Goal: Information Seeking & Learning: Find specific fact

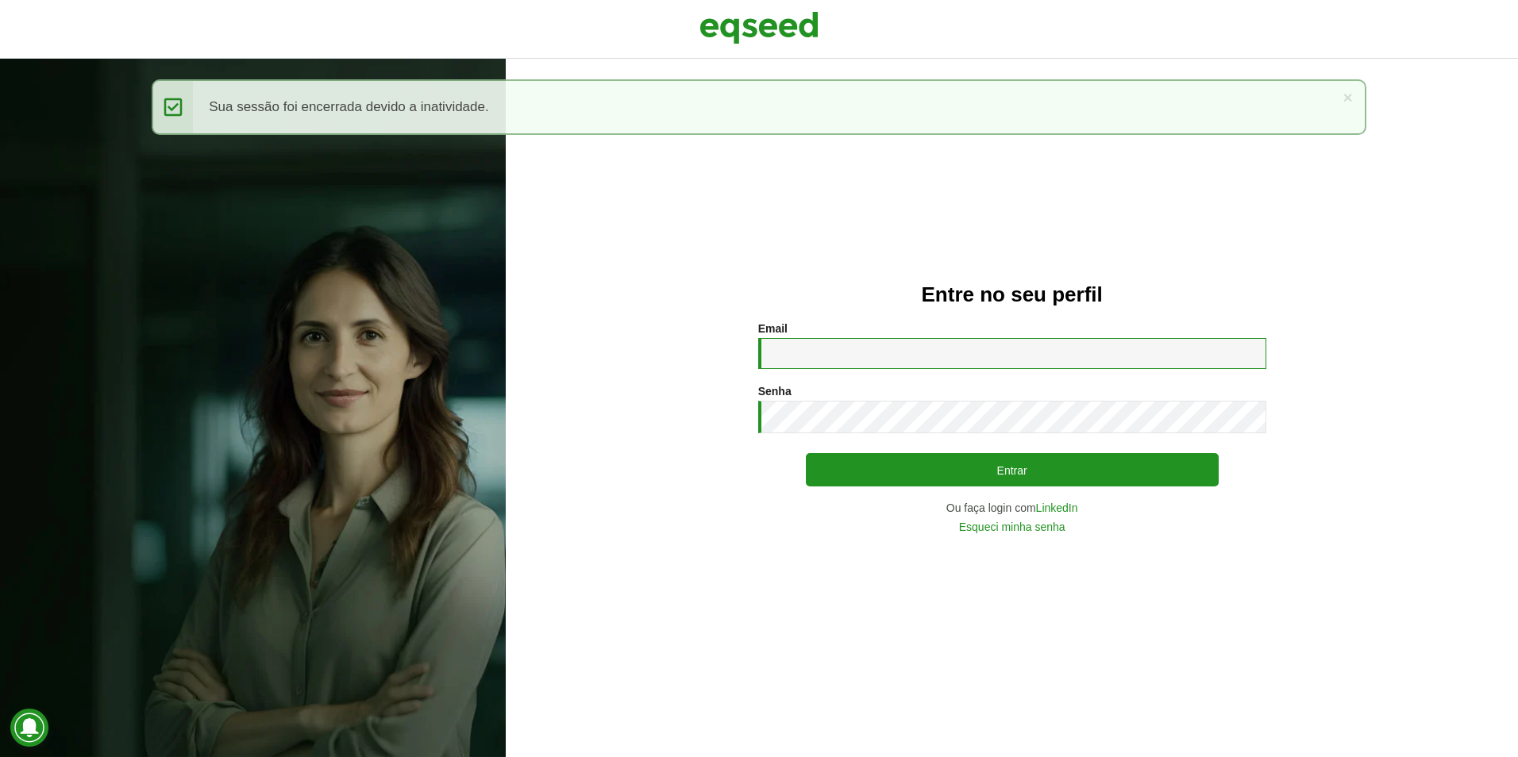
click at [782, 348] on input "Email *" at bounding box center [1012, 353] width 508 height 31
type input "**********"
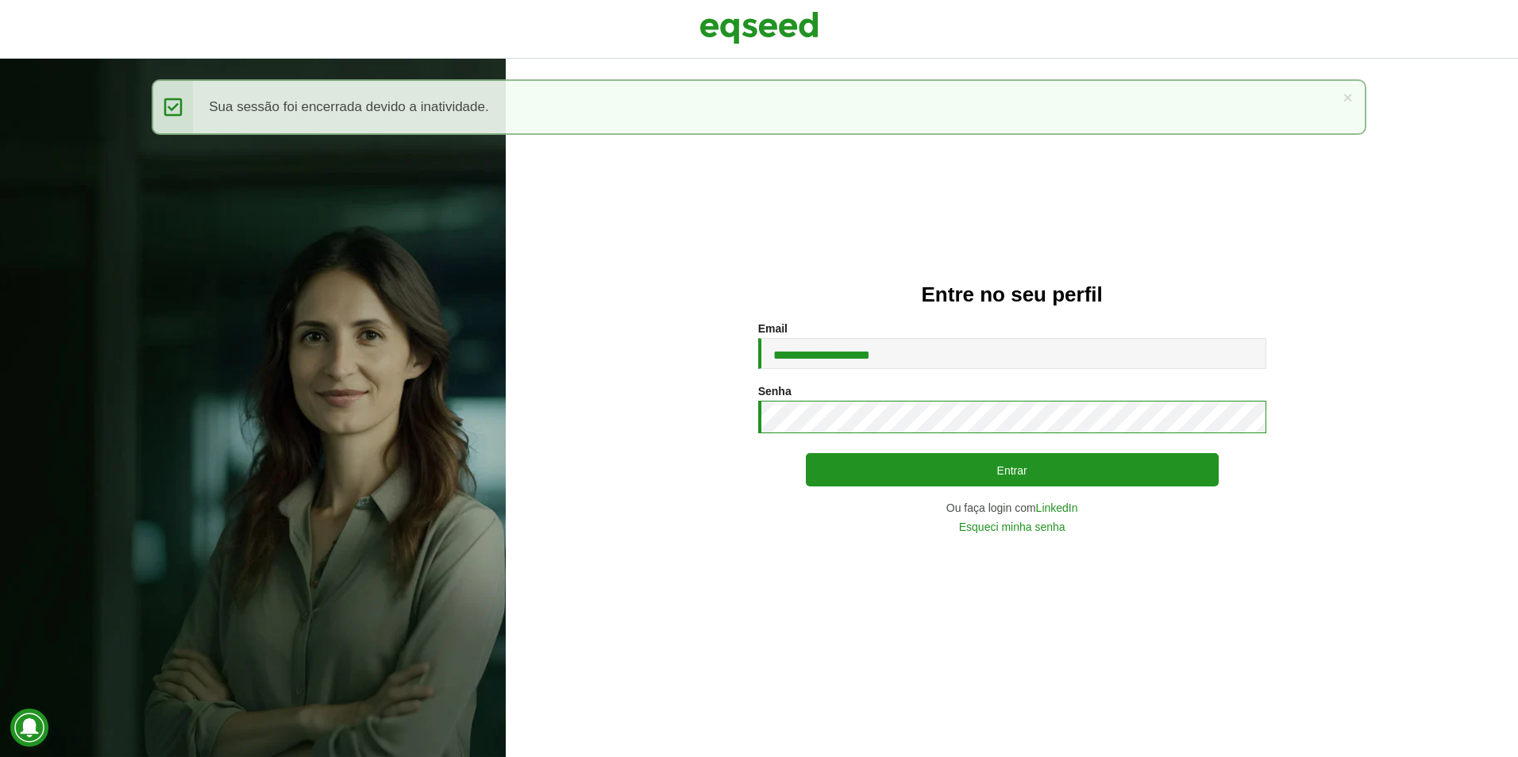
click at [806, 453] on button "Entrar" at bounding box center [1012, 469] width 413 height 33
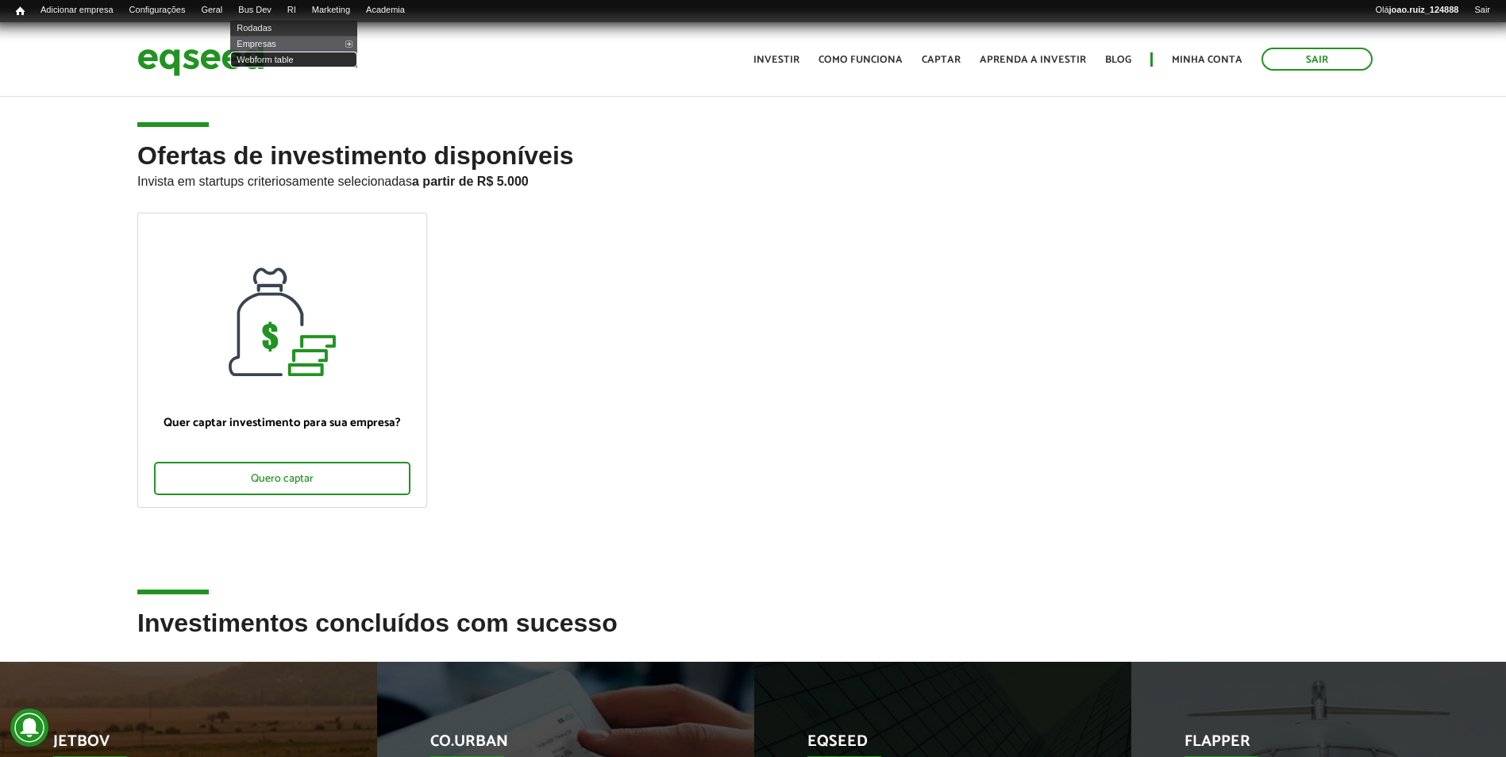
click at [291, 62] on link "Webform table" at bounding box center [293, 60] width 127 height 16
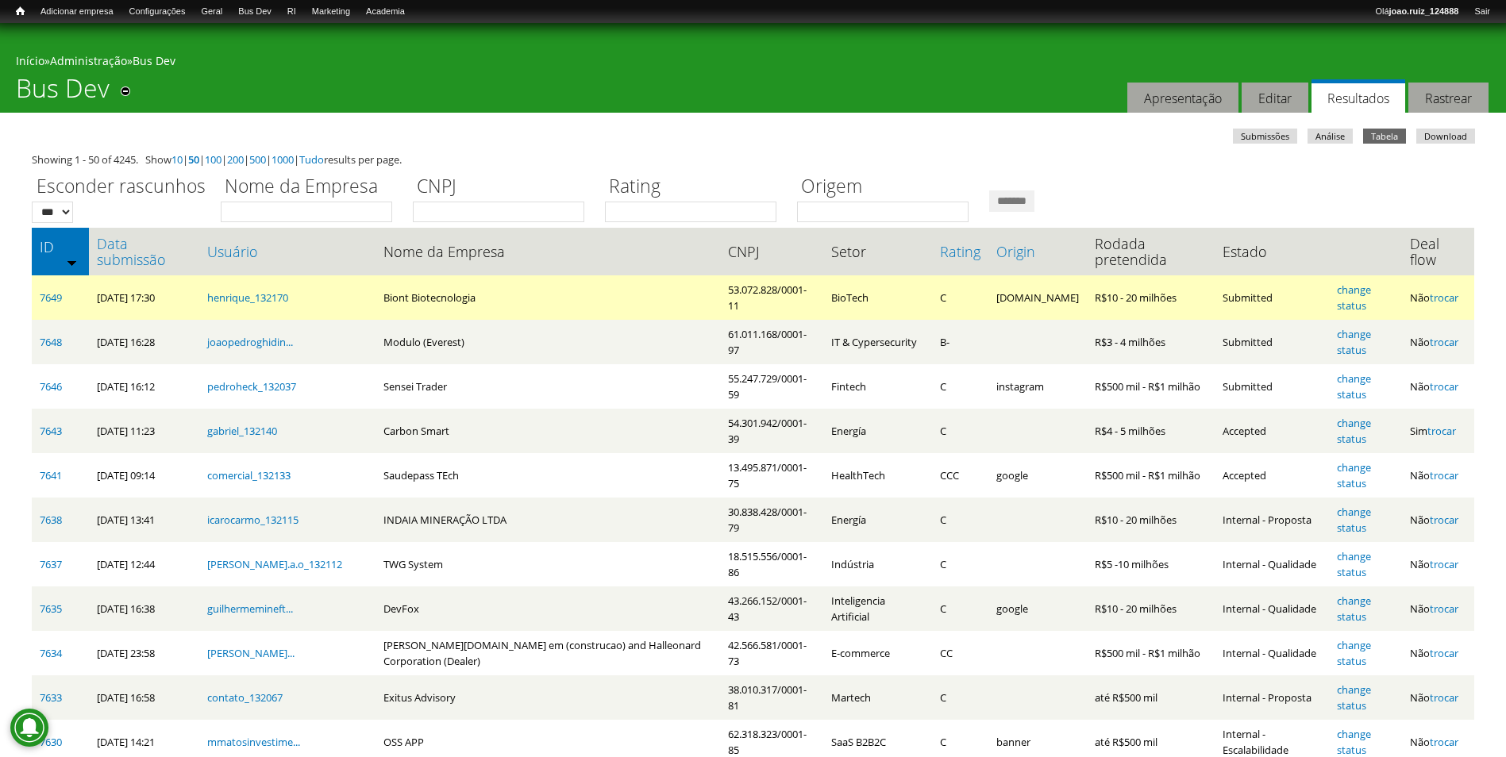
drag, startPoint x: 125, startPoint y: 245, endPoint x: 110, endPoint y: 286, distance: 42.9
click at [125, 244] on link "Data submissão" at bounding box center [144, 252] width 94 height 32
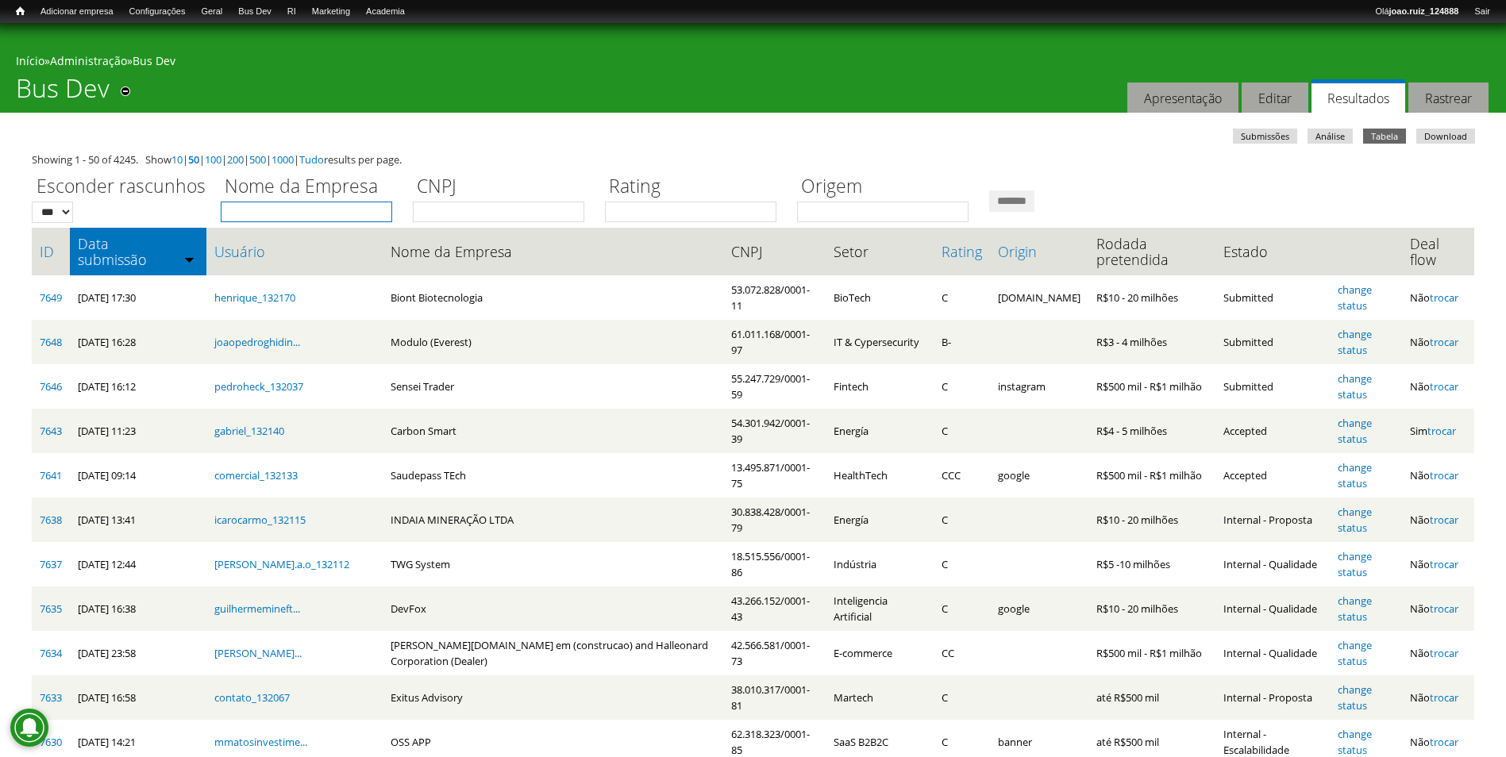
click at [320, 213] on input "Nome da Empresa" at bounding box center [306, 212] width 171 height 21
type input "***"
click at [989, 190] on input "*******" at bounding box center [1011, 200] width 45 height 21
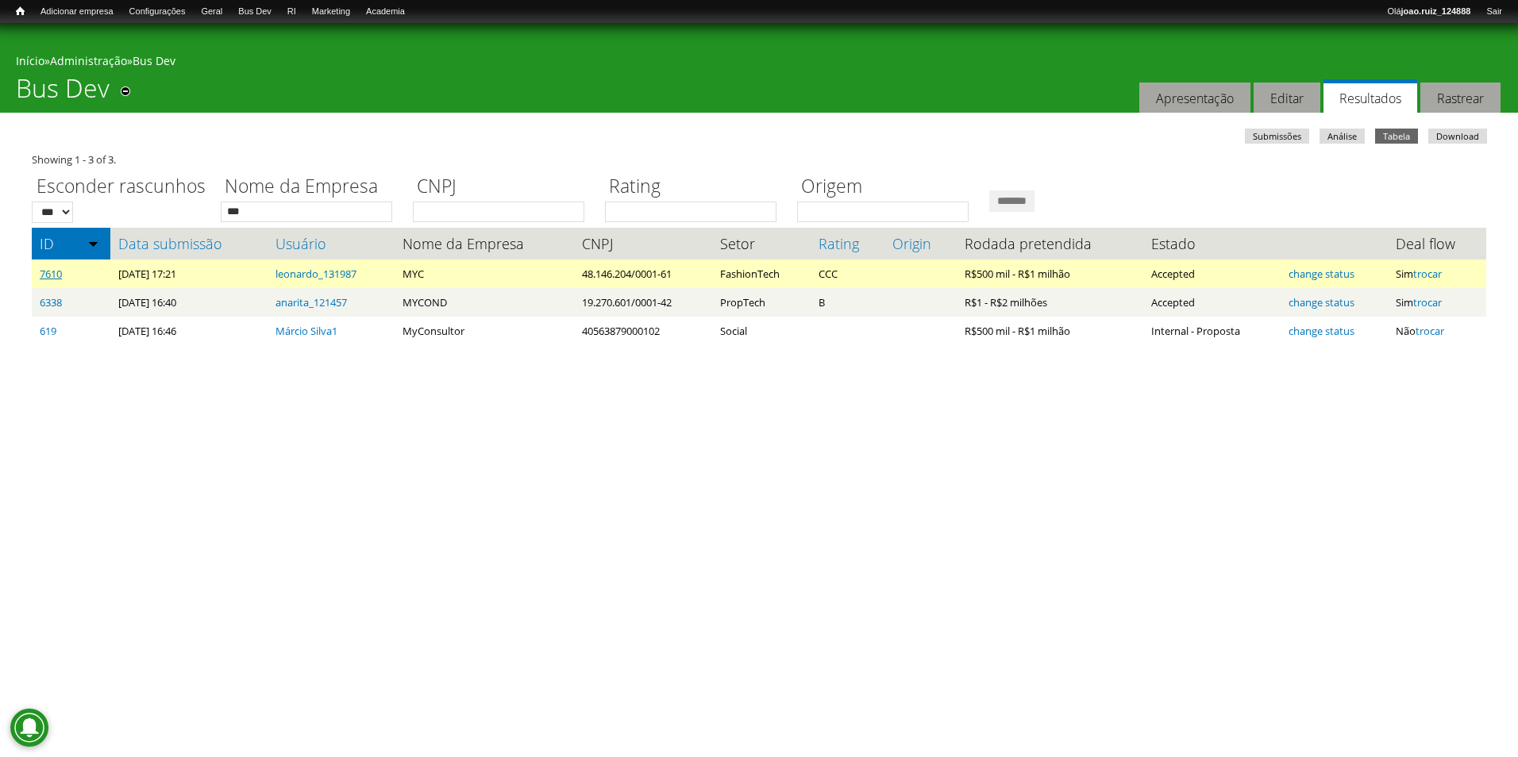
click at [52, 277] on link "7610" at bounding box center [51, 274] width 22 height 14
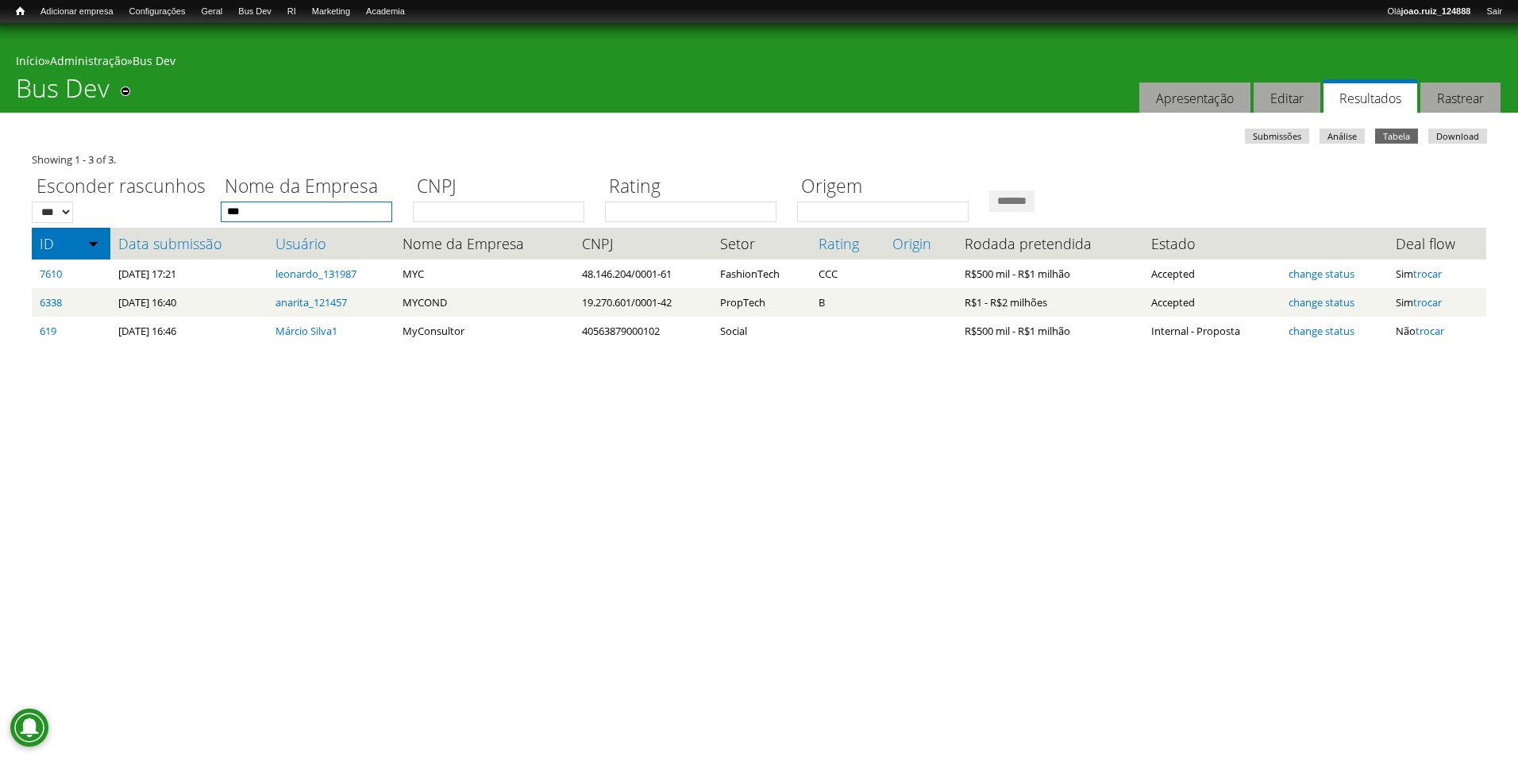
drag, startPoint x: 327, startPoint y: 214, endPoint x: 16, endPoint y: 252, distance: 313.4
click at [16, 251] on body "Pular para o conteúdo principal Você está aqui Início » Administração » Bus Dev…" at bounding box center [759, 204] width 1518 height 362
click at [989, 190] on input "*******" at bounding box center [1011, 200] width 45 height 21
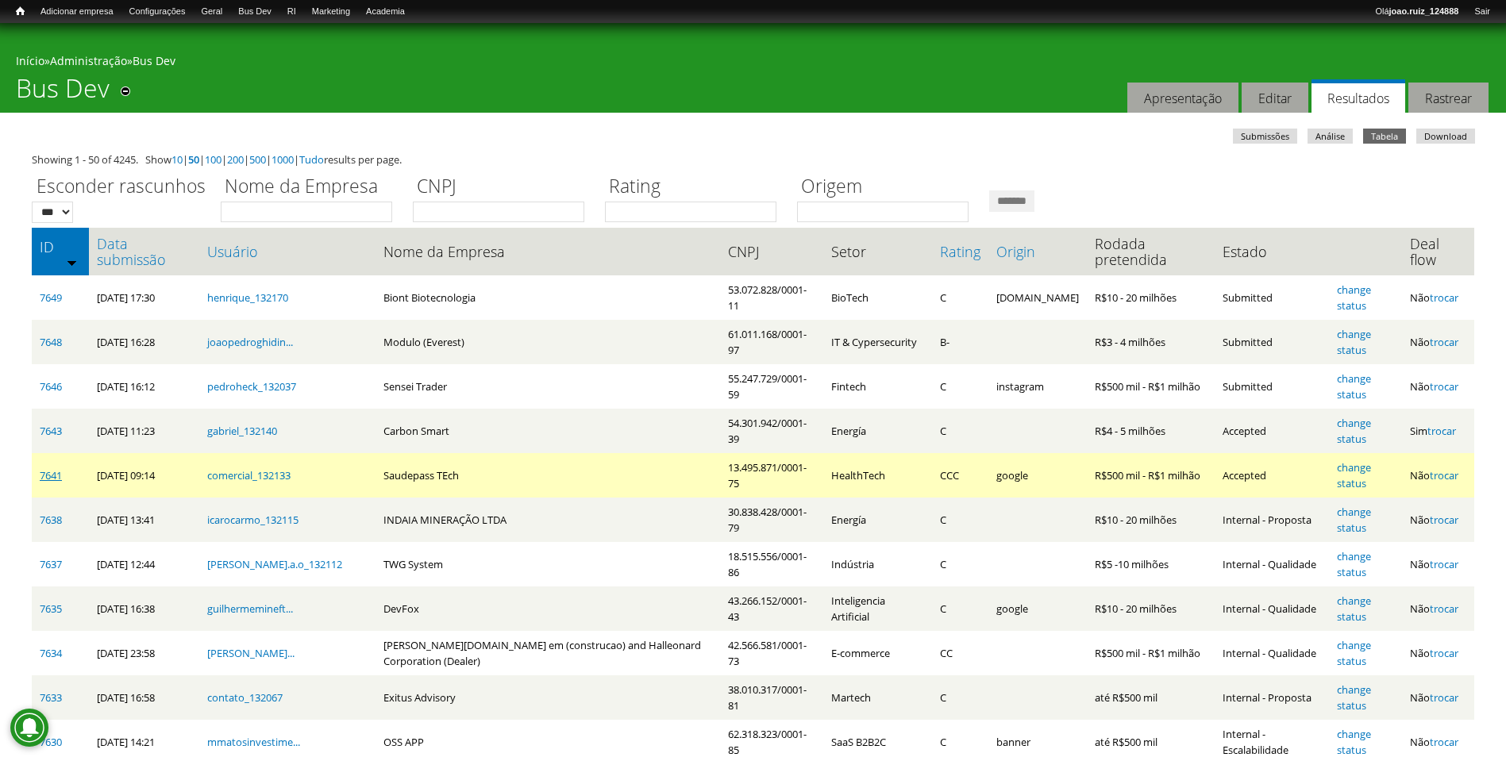
click at [59, 468] on link "7641" at bounding box center [51, 475] width 22 height 14
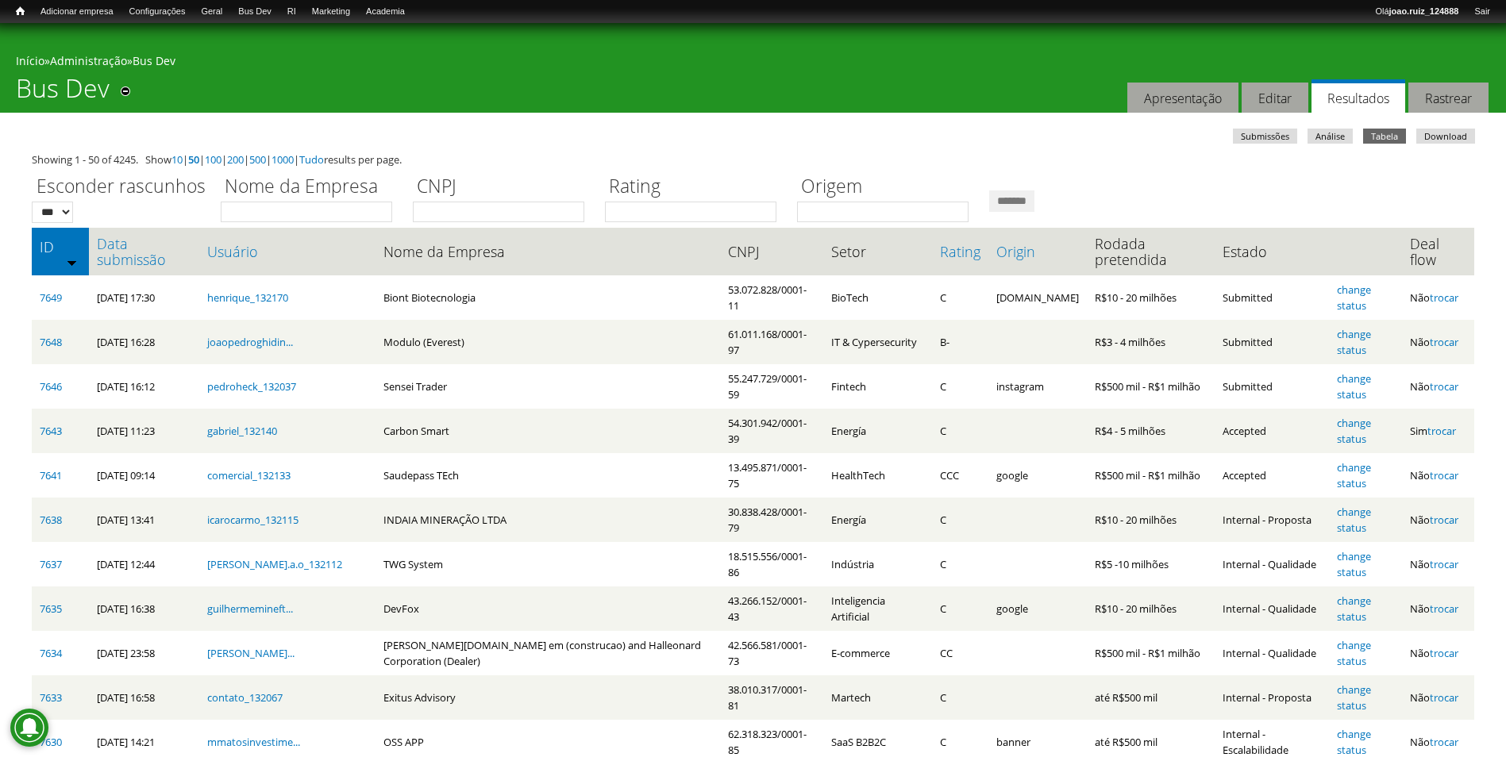
click at [154, 256] on link "Data submissão" at bounding box center [144, 252] width 94 height 32
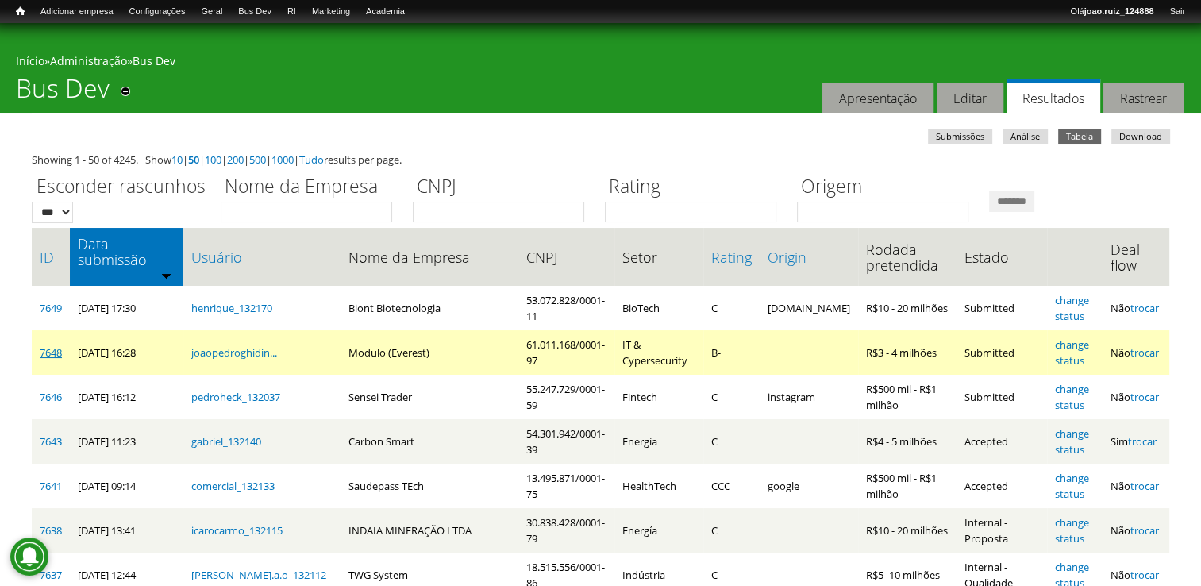
click at [48, 345] on link "7648" at bounding box center [51, 352] width 22 height 14
click at [56, 345] on link "7648" at bounding box center [51, 352] width 22 height 14
click at [49, 345] on link "7648" at bounding box center [51, 352] width 22 height 14
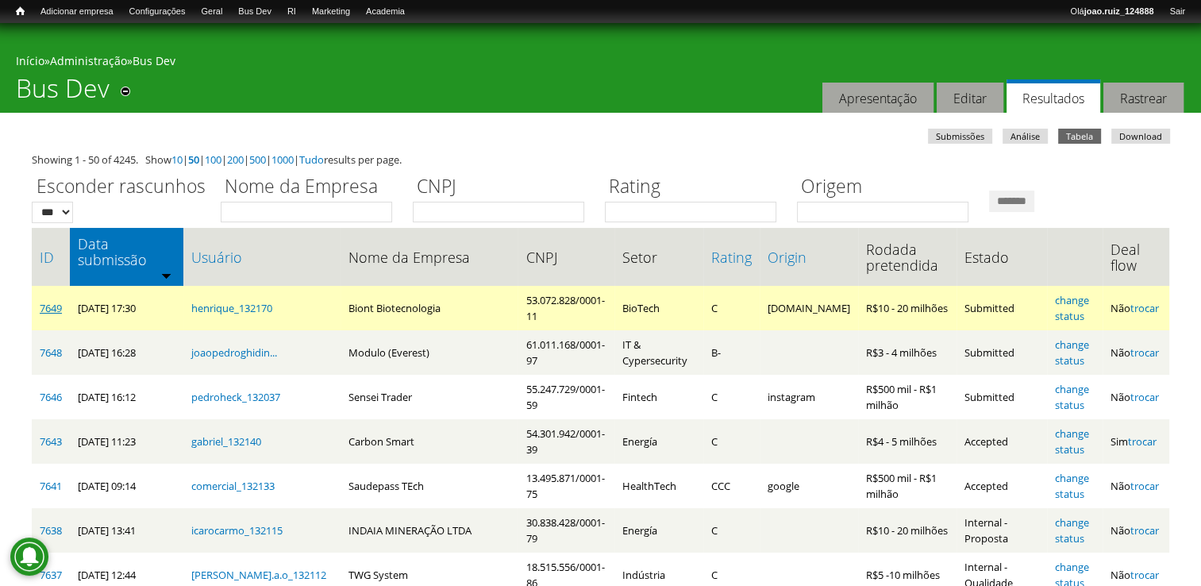
click at [51, 301] on link "7649" at bounding box center [51, 308] width 22 height 14
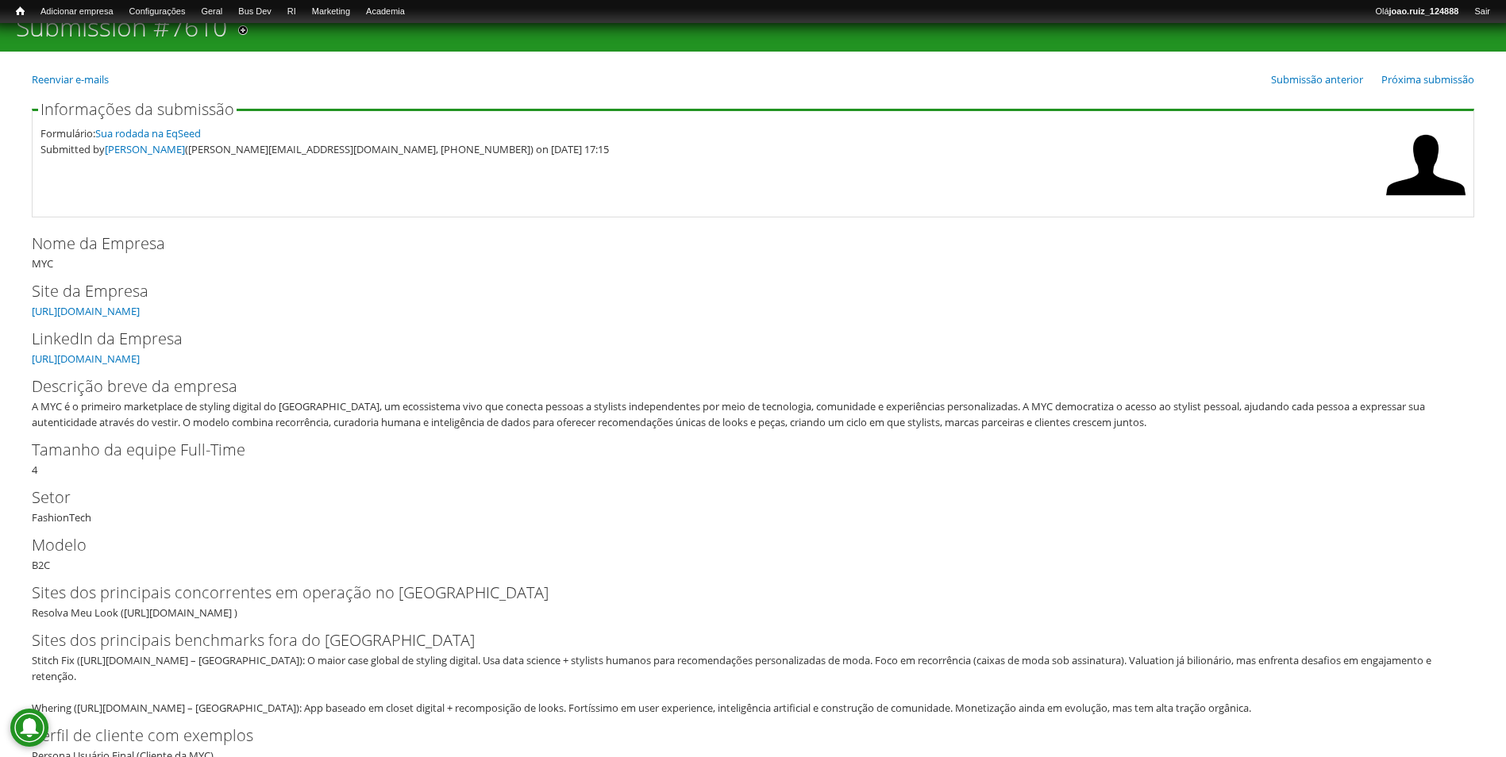
scroll to position [79, 0]
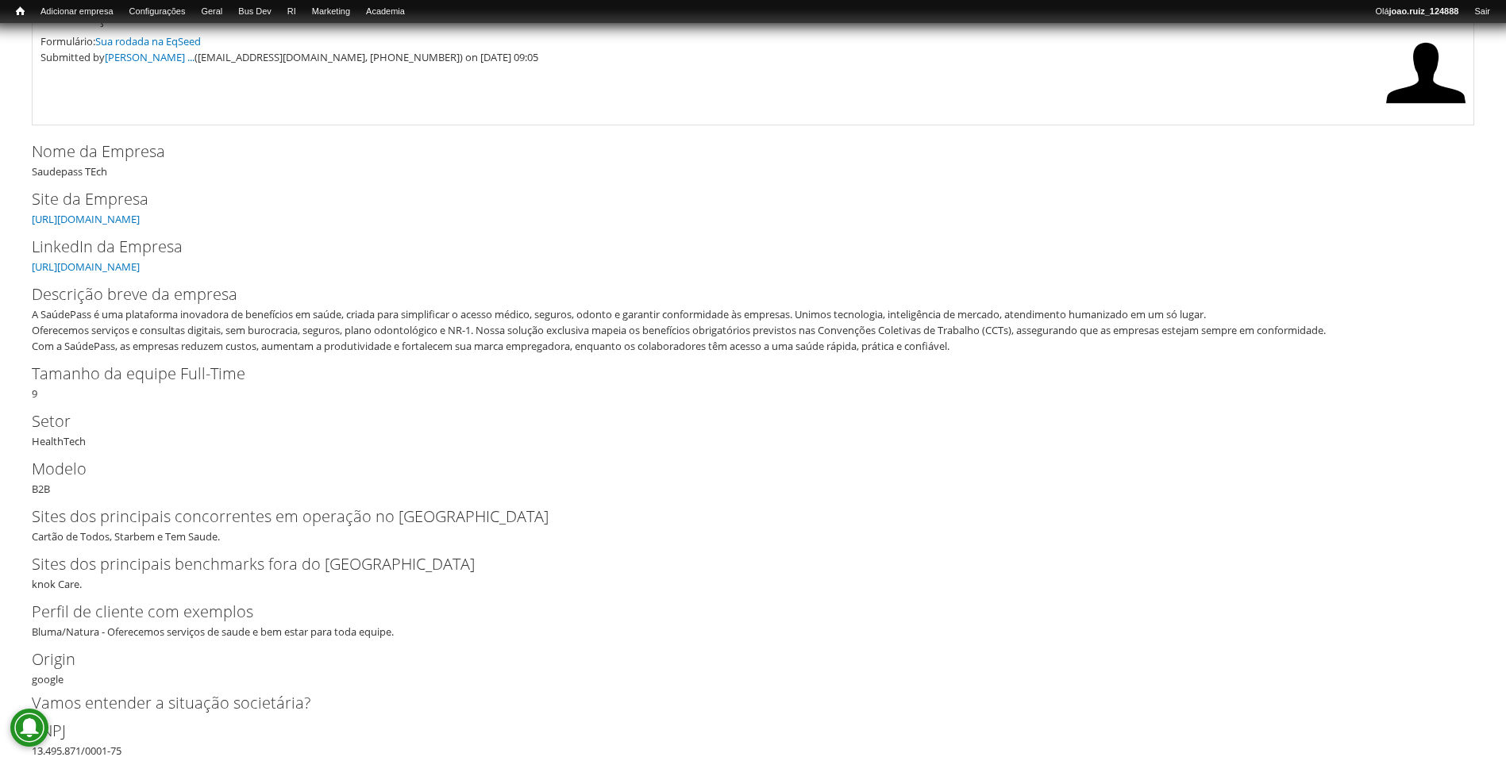
scroll to position [159, 0]
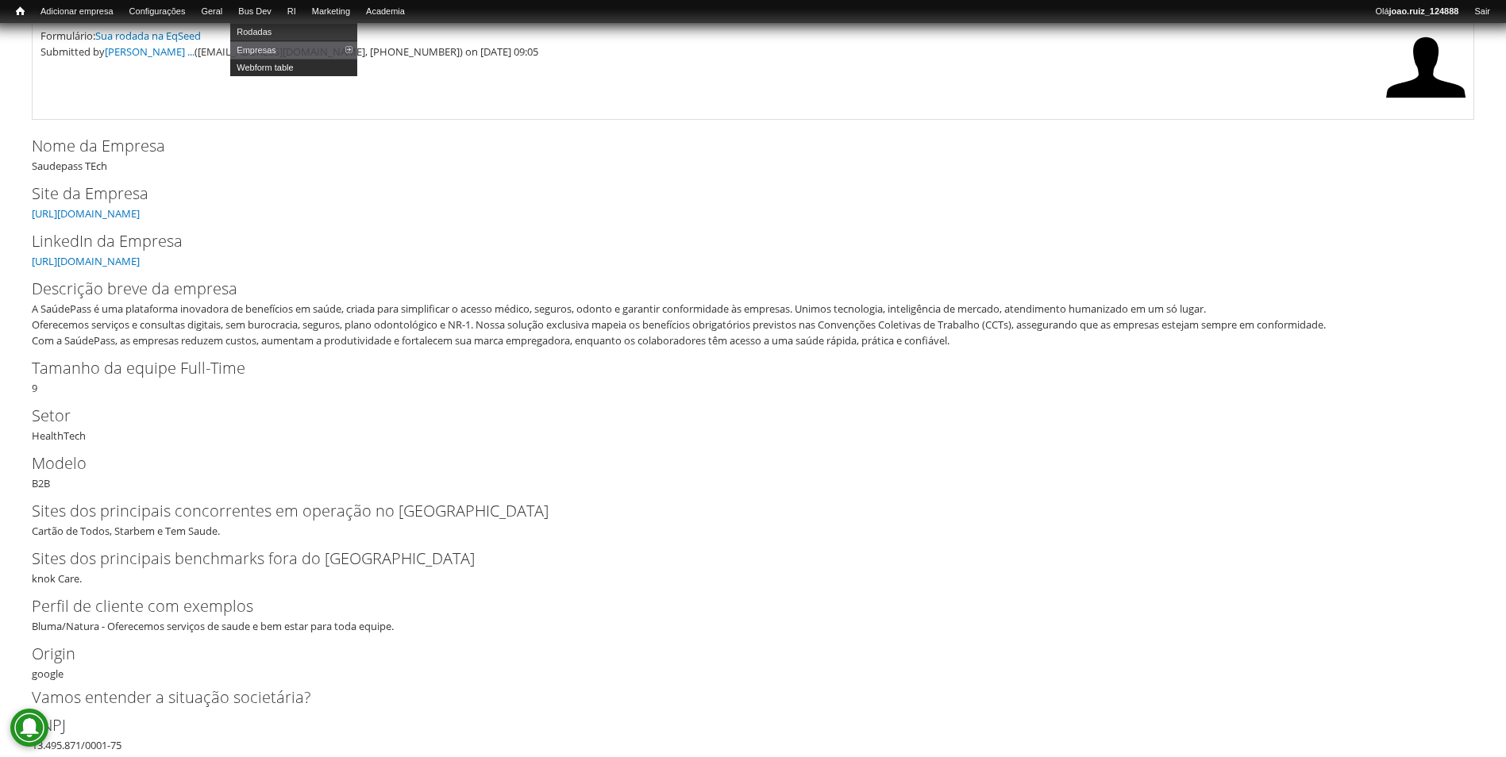
click at [273, 70] on link "Webform table" at bounding box center [293, 67] width 127 height 17
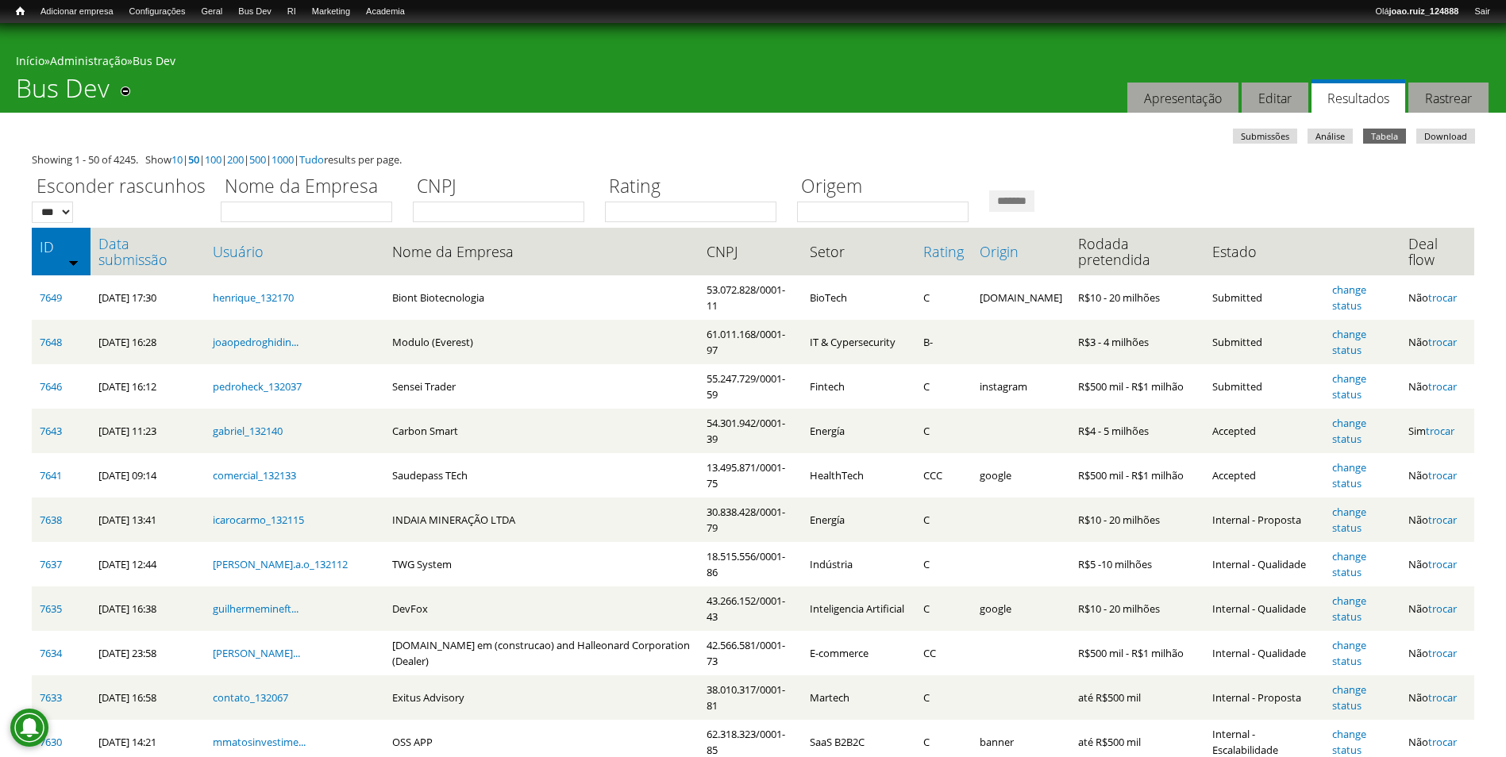
click at [246, 198] on label "Nome da Empresa" at bounding box center [312, 187] width 182 height 29
click at [246, 202] on input "Nome da Empresa" at bounding box center [306, 212] width 171 height 21
type input "*****"
click at [989, 190] on input "*******" at bounding box center [1011, 200] width 45 height 21
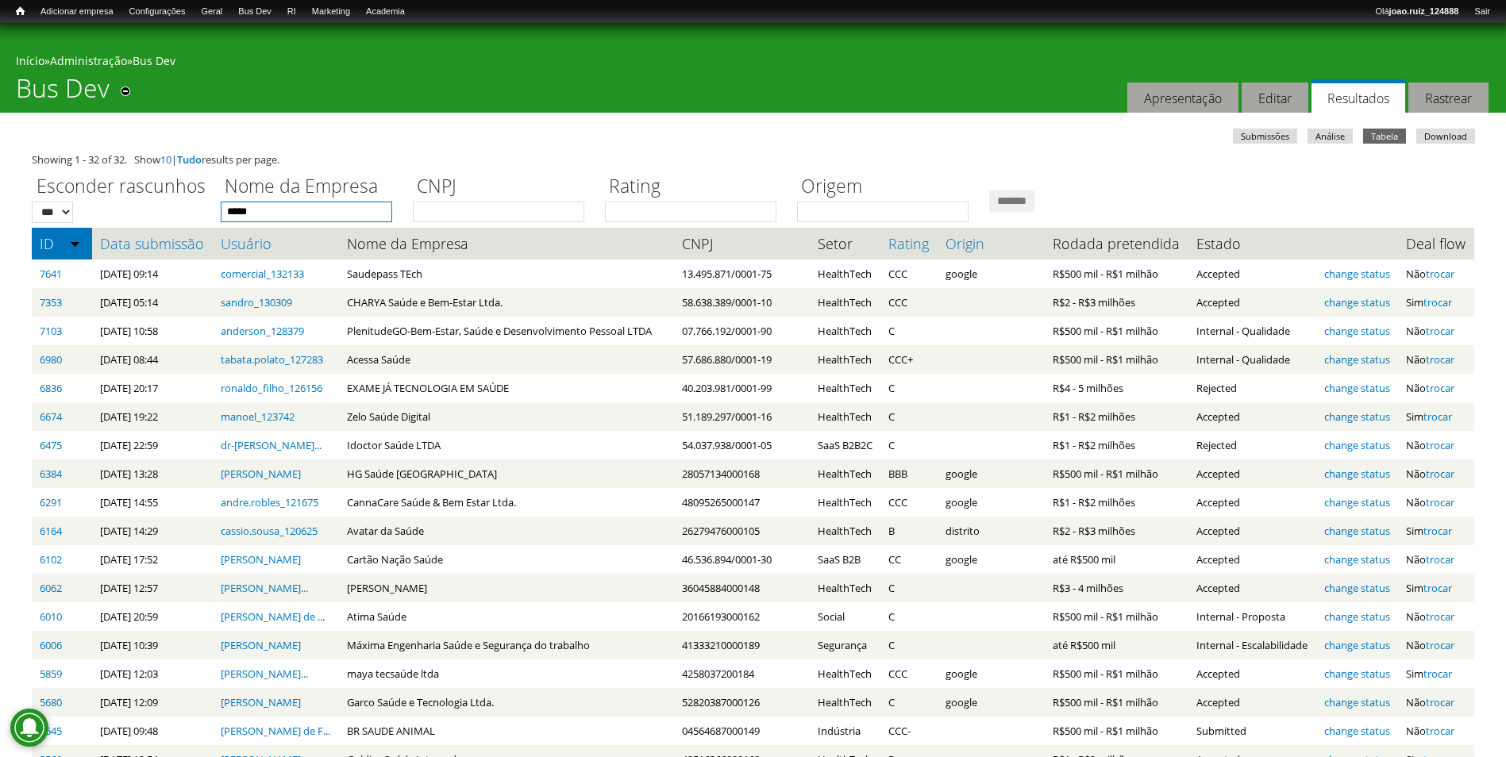
click at [271, 204] on input "*****" at bounding box center [306, 212] width 171 height 21
type input "*********"
click at [989, 190] on input "*******" at bounding box center [1011, 200] width 45 height 21
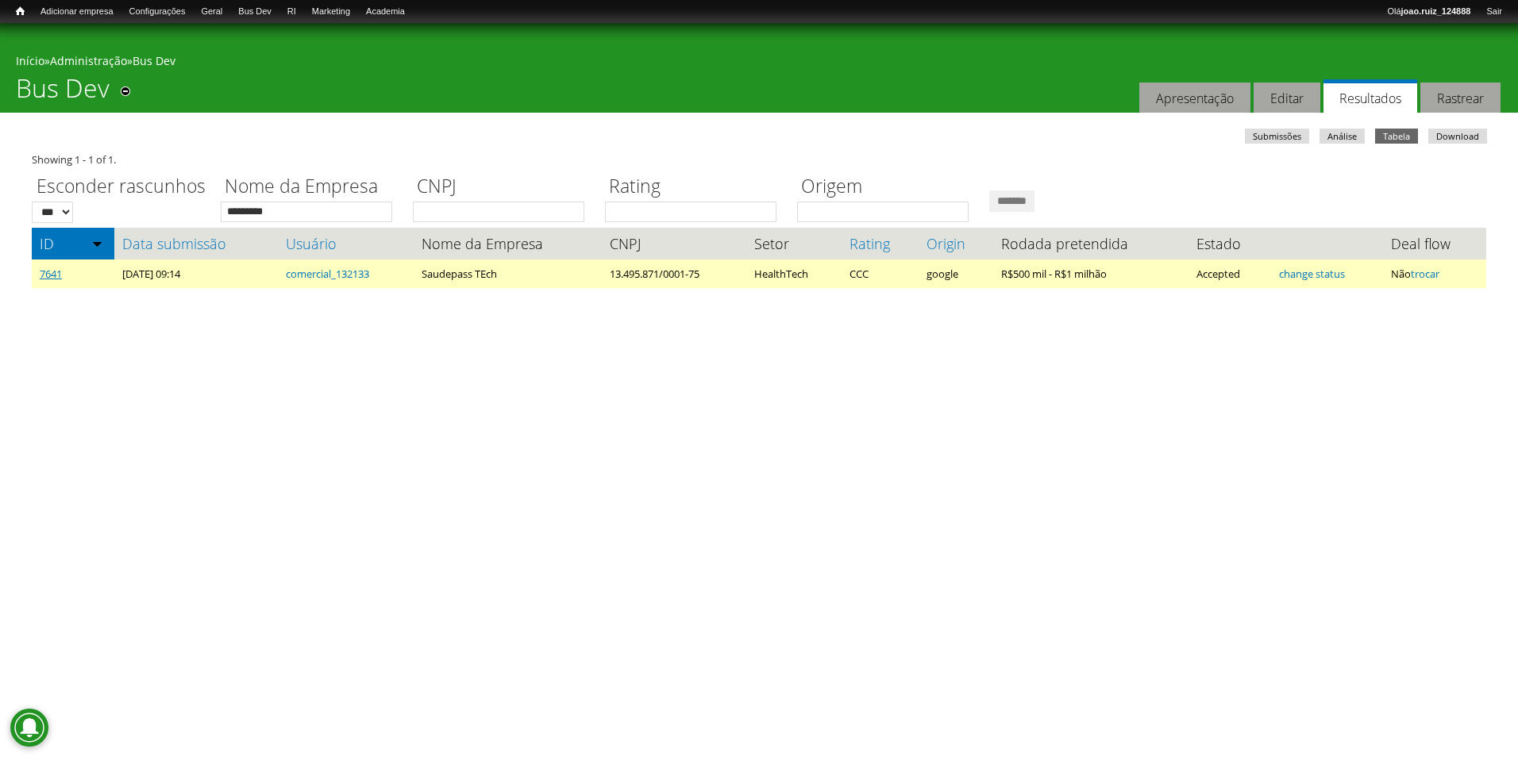
click at [41, 273] on link "7641" at bounding box center [51, 274] width 22 height 14
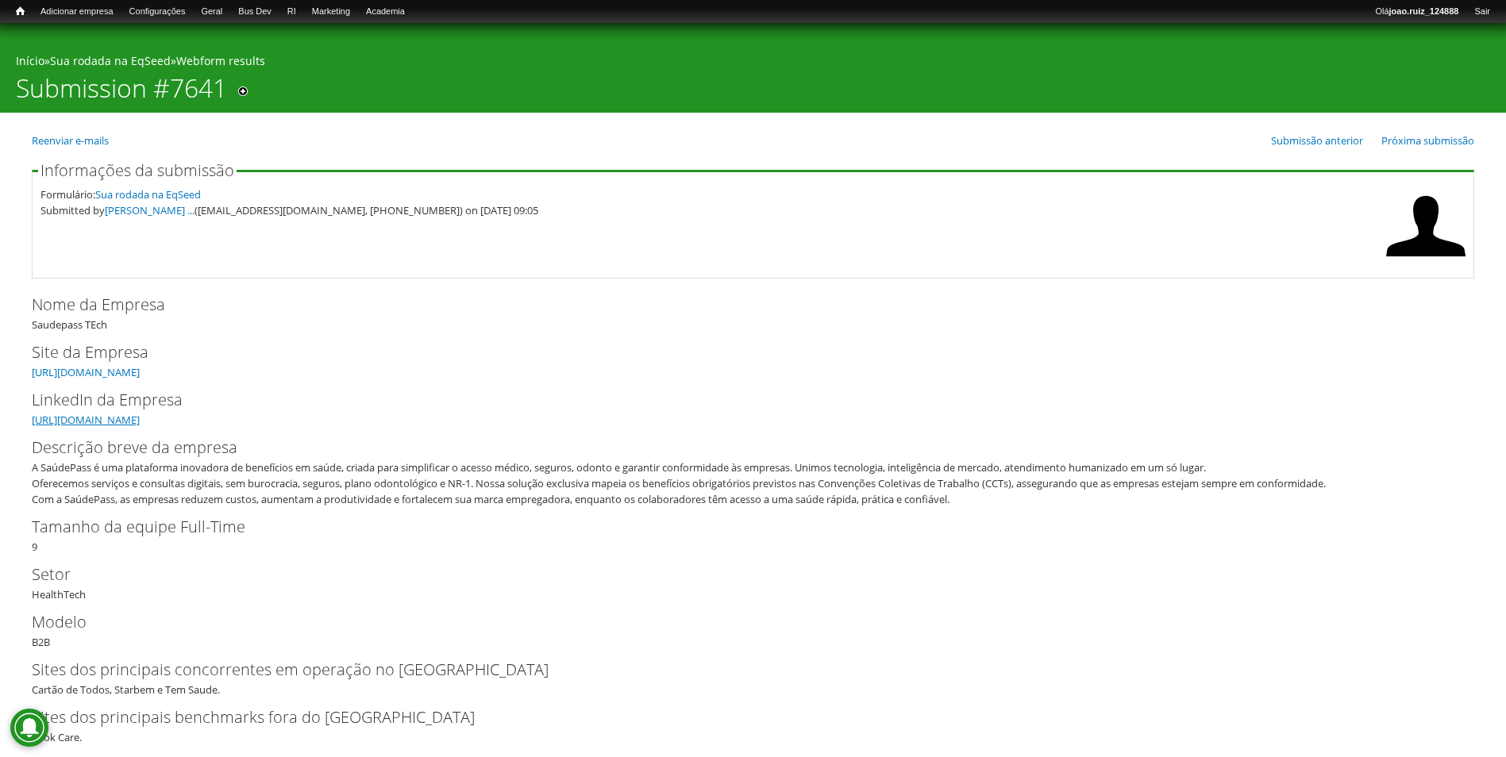
click at [140, 423] on link "https://br.linkedin.com/company/saudepass?trk=ppro_cprof" at bounding box center [86, 420] width 108 height 14
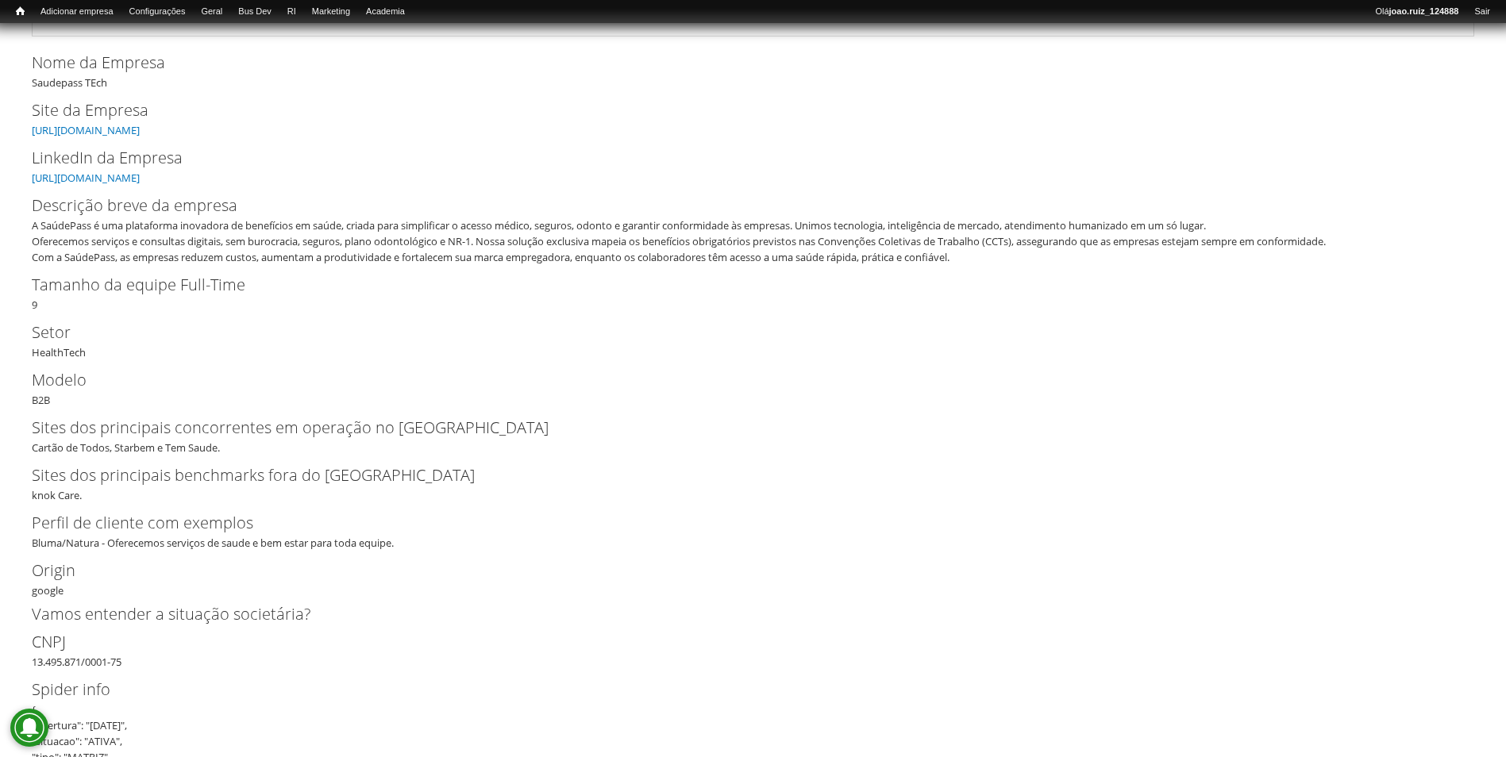
scroll to position [397, 0]
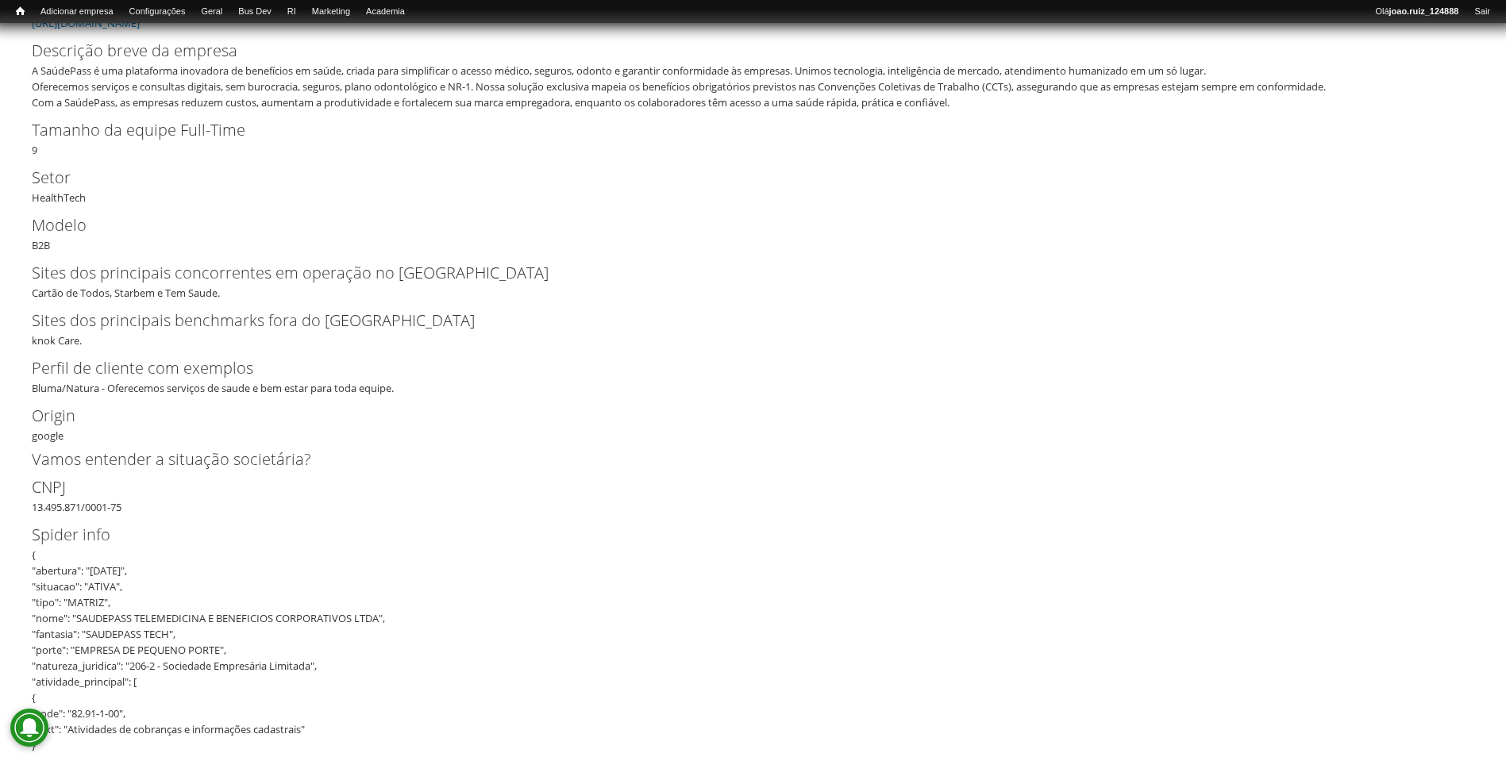
drag, startPoint x: 125, startPoint y: 509, endPoint x: 11, endPoint y: 507, distance: 113.5
copy div "13.495.871/0001-75"
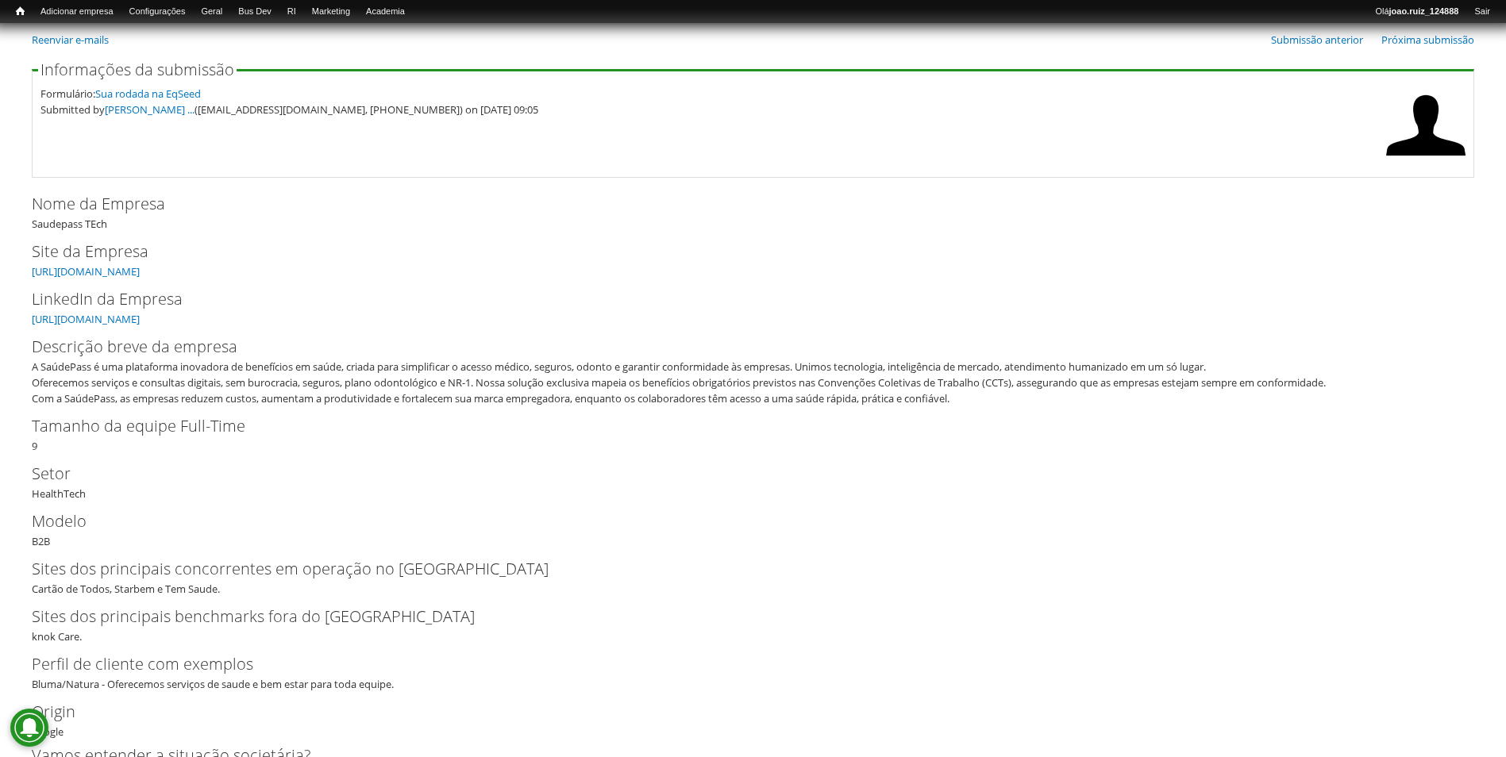
scroll to position [0, 0]
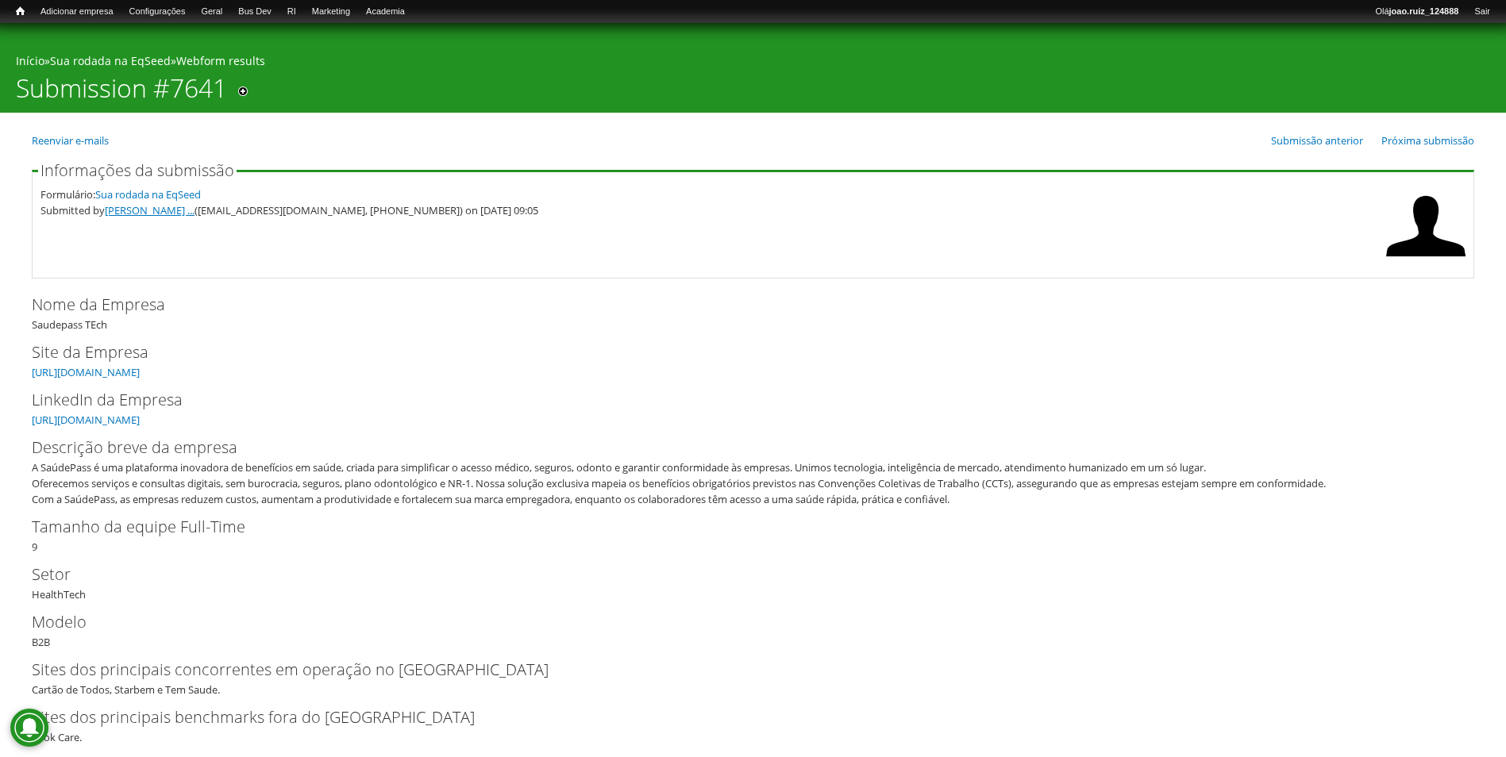
click at [136, 216] on link "Carlos Eduardo ..." at bounding box center [150, 210] width 90 height 14
drag, startPoint x: 351, startPoint y: 214, endPoint x: 431, endPoint y: 217, distance: 80.2
click at [431, 217] on div "Submitted by Carlos Eduardo ... (comercial@saudepass.com.br, (11) 9 8555-6787) …" at bounding box center [708, 210] width 1337 height 16
drag, startPoint x: 431, startPoint y: 217, endPoint x: 343, endPoint y: 212, distance: 88.2
click at [343, 212] on div "Submitted by Carlos Eduardo ... (comercial@saudepass.com.br, (11) 9 8555-6787) …" at bounding box center [708, 210] width 1337 height 16
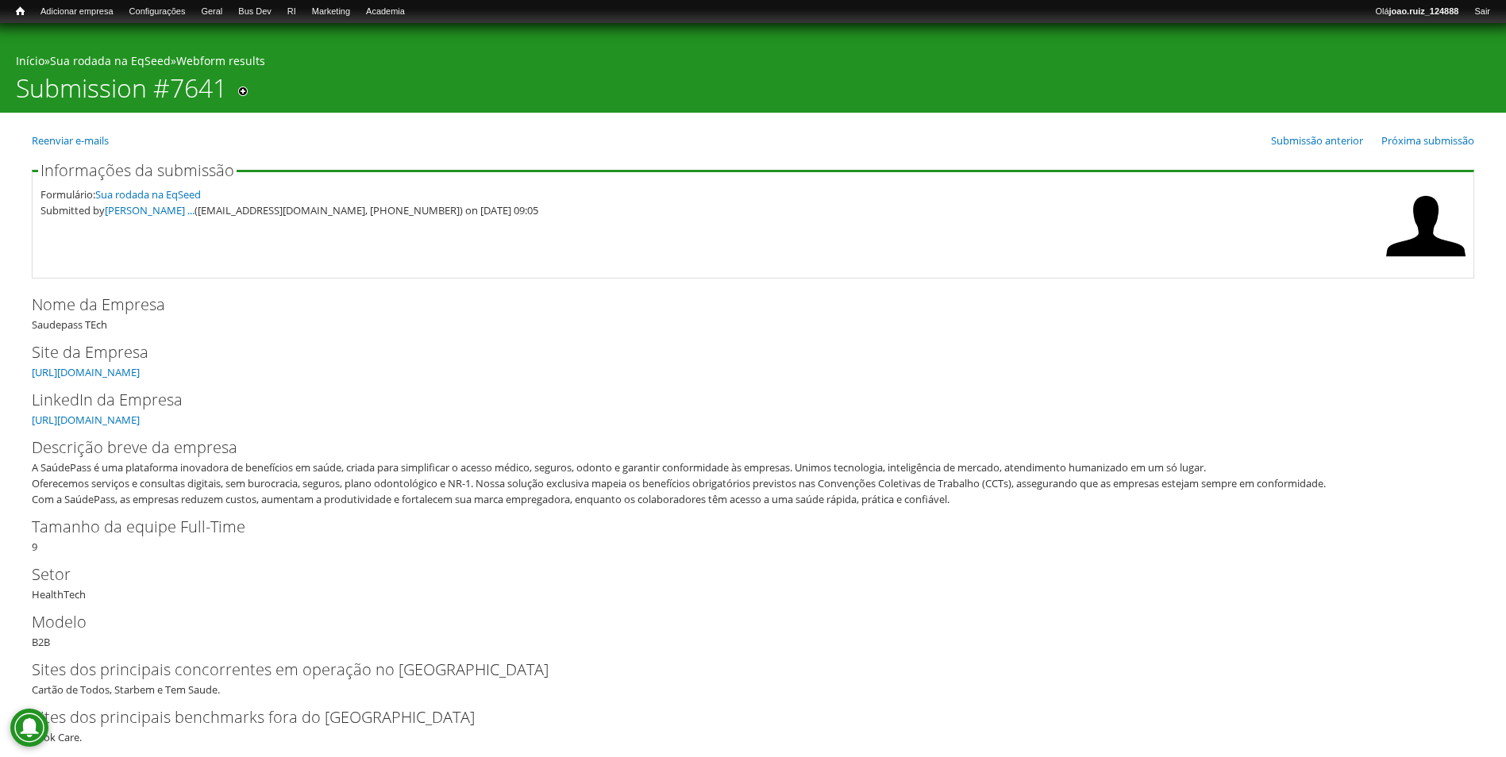
click at [347, 210] on div "Submitted by Carlos Eduardo ... (comercial@saudepass.com.br, (11) 9 8555-6787) …" at bounding box center [708, 210] width 1337 height 16
drag, startPoint x: 346, startPoint y: 211, endPoint x: 428, endPoint y: 217, distance: 82.0
click at [428, 217] on div "Submitted by Carlos Eduardo ... (comercial@saudepass.com.br, (11) 9 8555-6787) …" at bounding box center [708, 210] width 1337 height 16
copy div "(11) 9 8555-6787"
drag, startPoint x: 198, startPoint y: 214, endPoint x: 341, endPoint y: 226, distance: 142.6
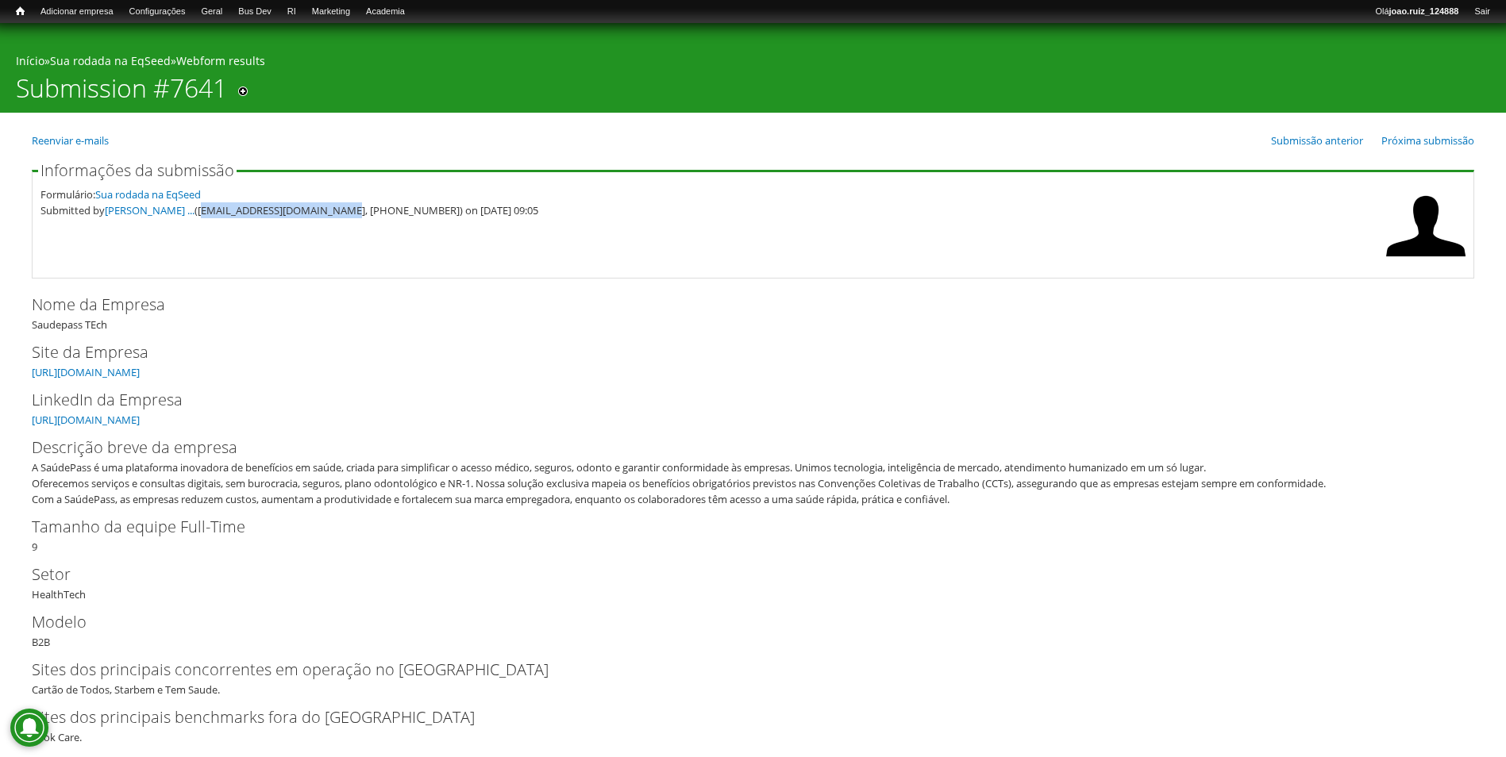
click at [341, 226] on fieldset "Informações da submissão Formulário: Sua rodada na EqSeed Submitted by Carlos E…" at bounding box center [753, 221] width 1442 height 116
copy div "comercial@saudepass.com.br"
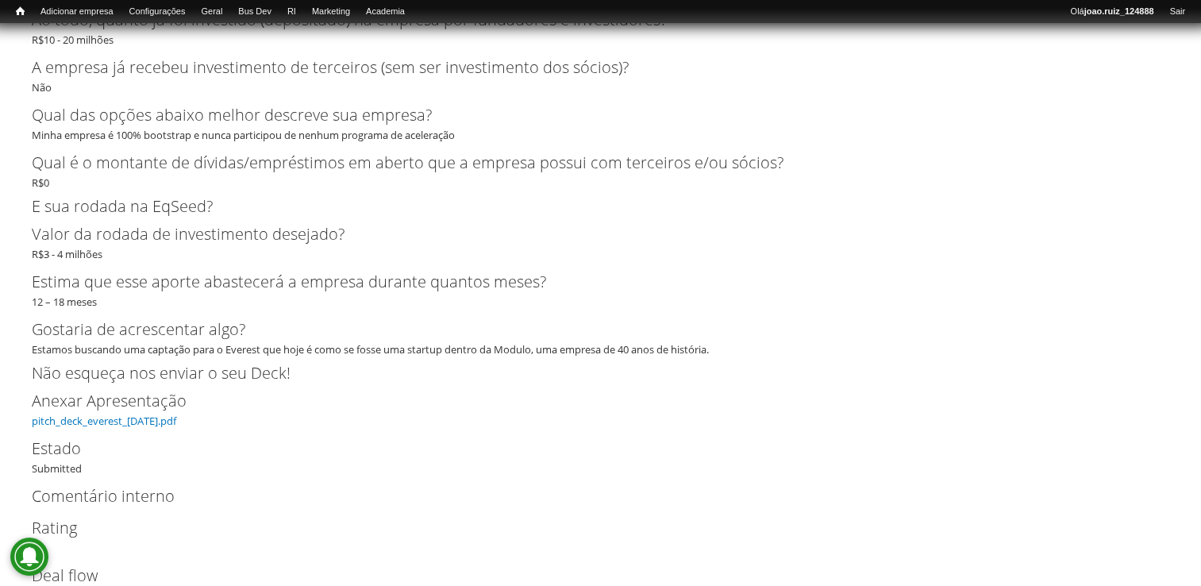
scroll to position [3692, 0]
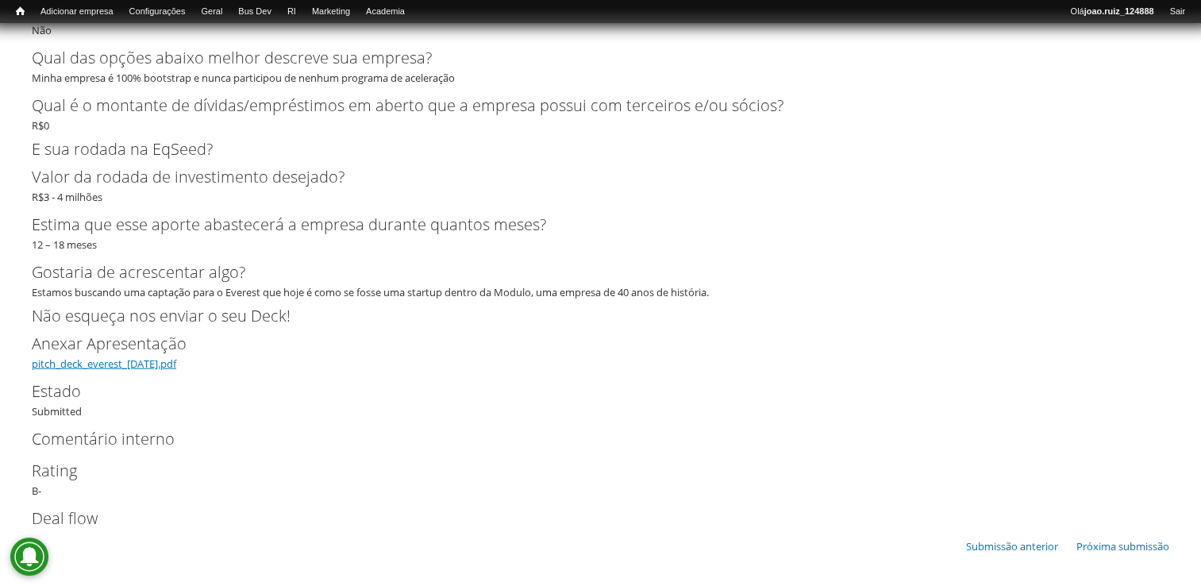
click at [66, 367] on link "pitch_deck_everest_19set2025.pdf" at bounding box center [104, 363] width 144 height 14
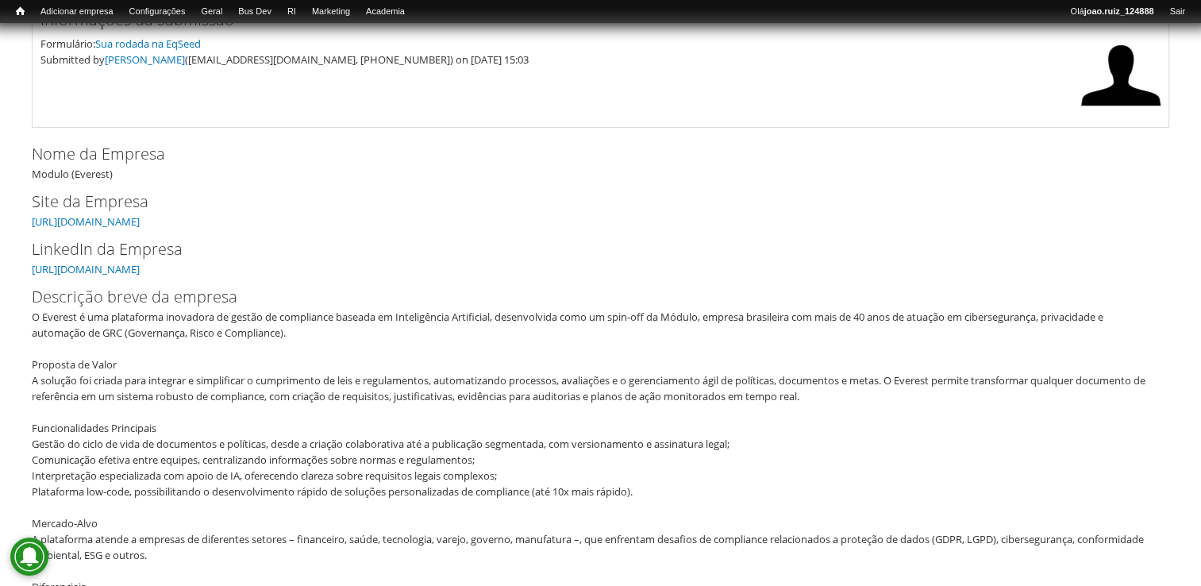
scroll to position [121, 0]
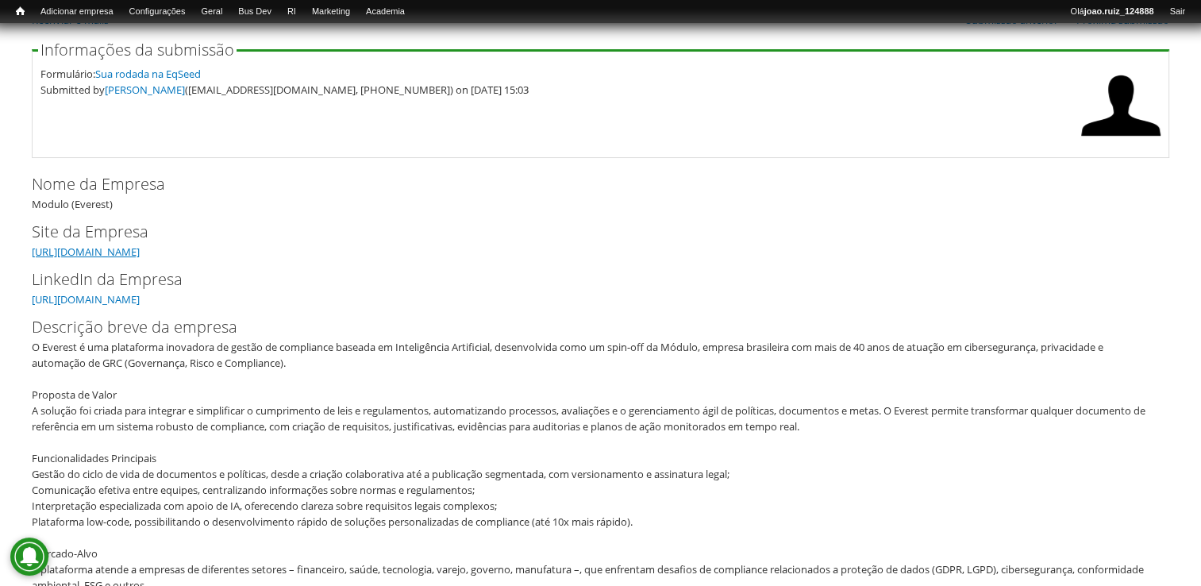
click at [140, 250] on link "[URL][DOMAIN_NAME]" at bounding box center [86, 251] width 108 height 14
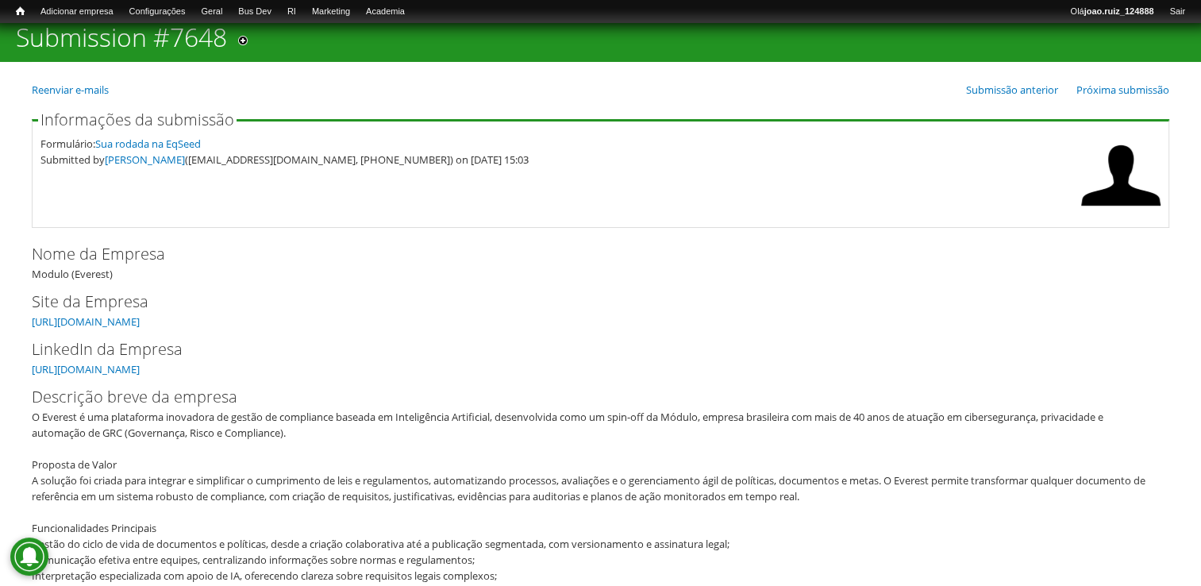
scroll to position [79, 0]
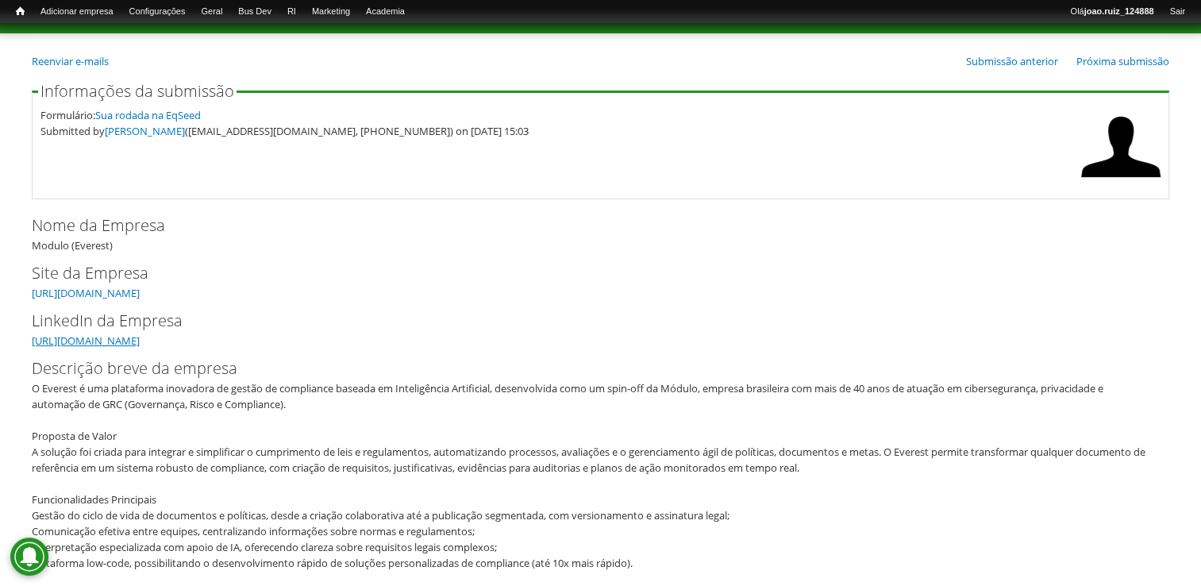
click at [140, 341] on link "[URL][DOMAIN_NAME]" at bounding box center [86, 340] width 108 height 14
click at [146, 133] on link "João Pedro Ghidini" at bounding box center [145, 131] width 80 height 14
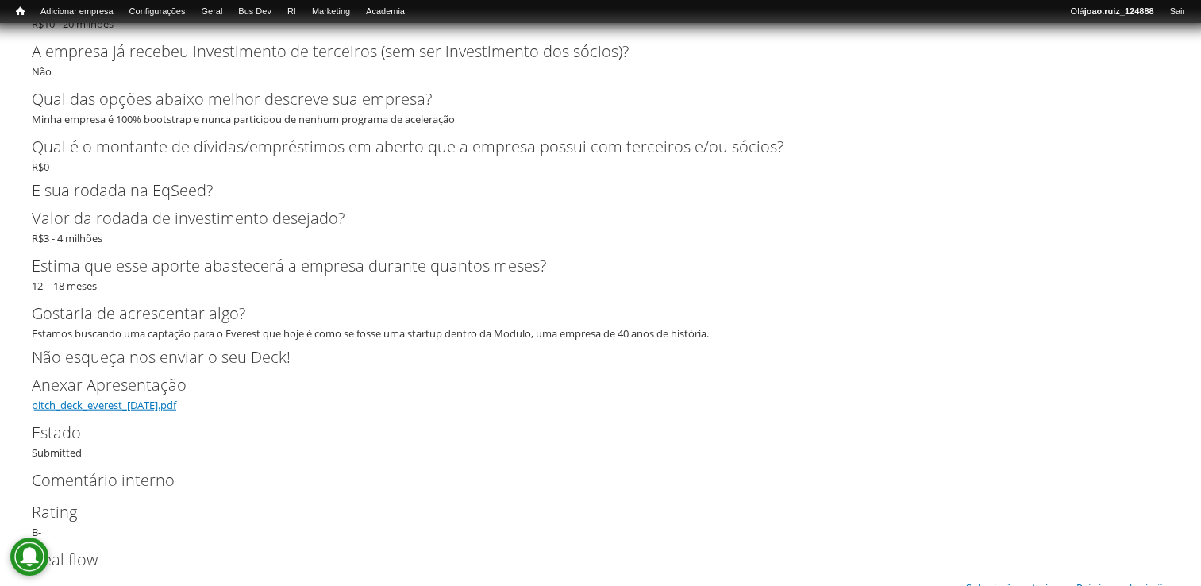
scroll to position [3692, 0]
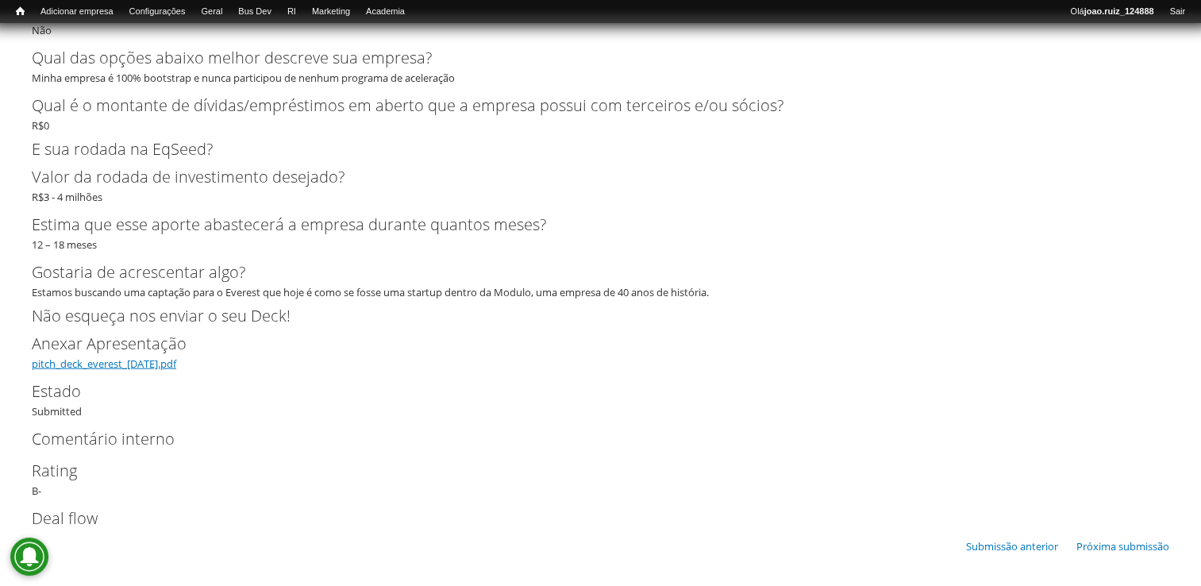
click at [160, 364] on link "pitch_deck_everest_[DATE].pdf" at bounding box center [104, 363] width 144 height 14
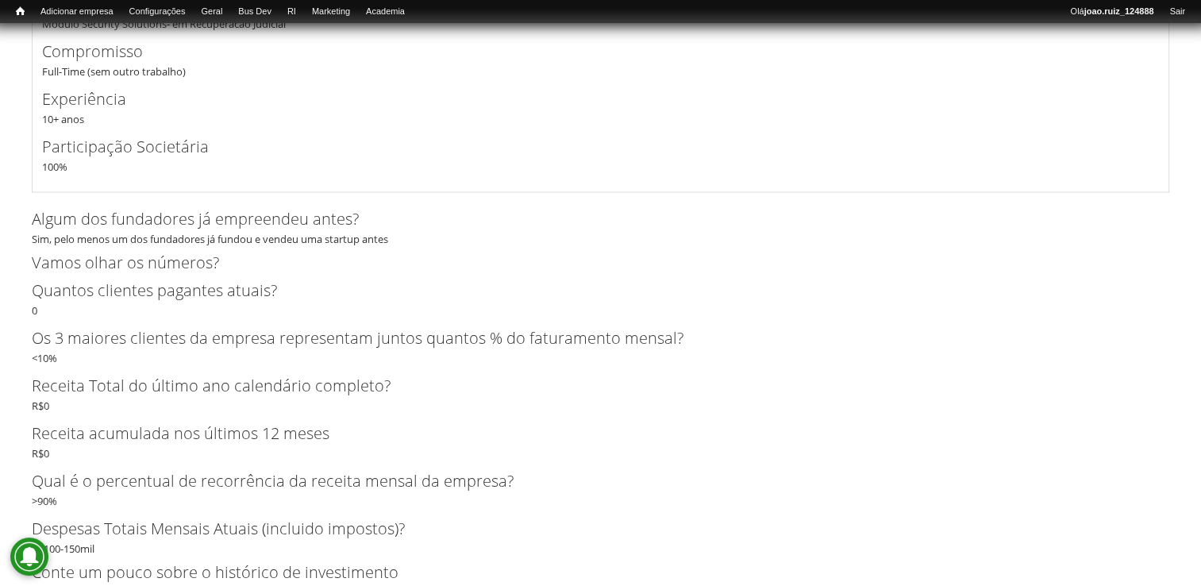
scroll to position [2899, 0]
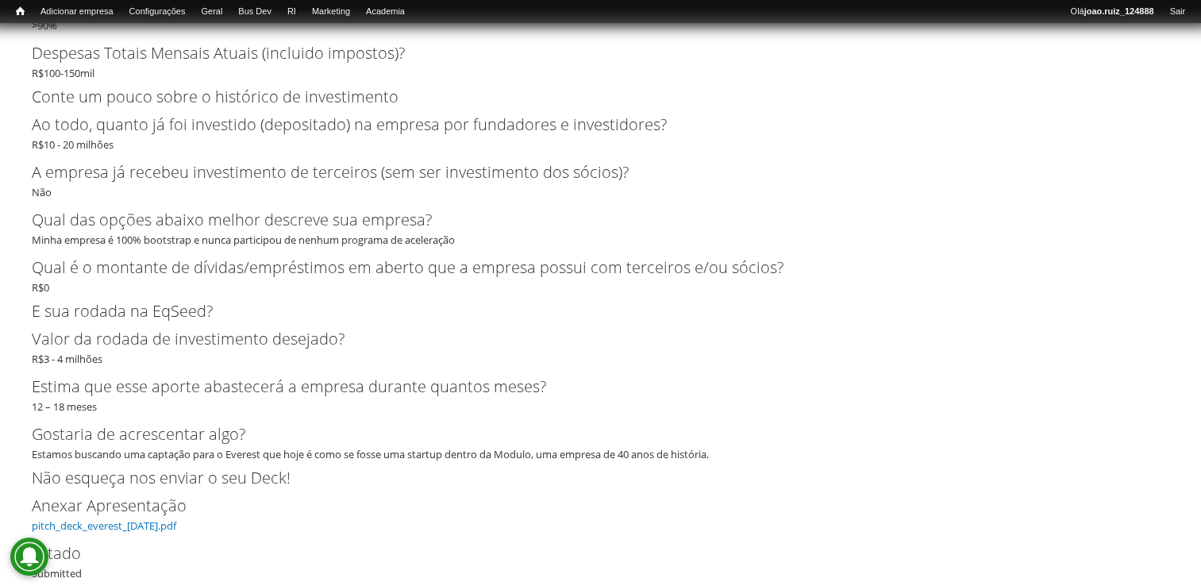
scroll to position [3692, 0]
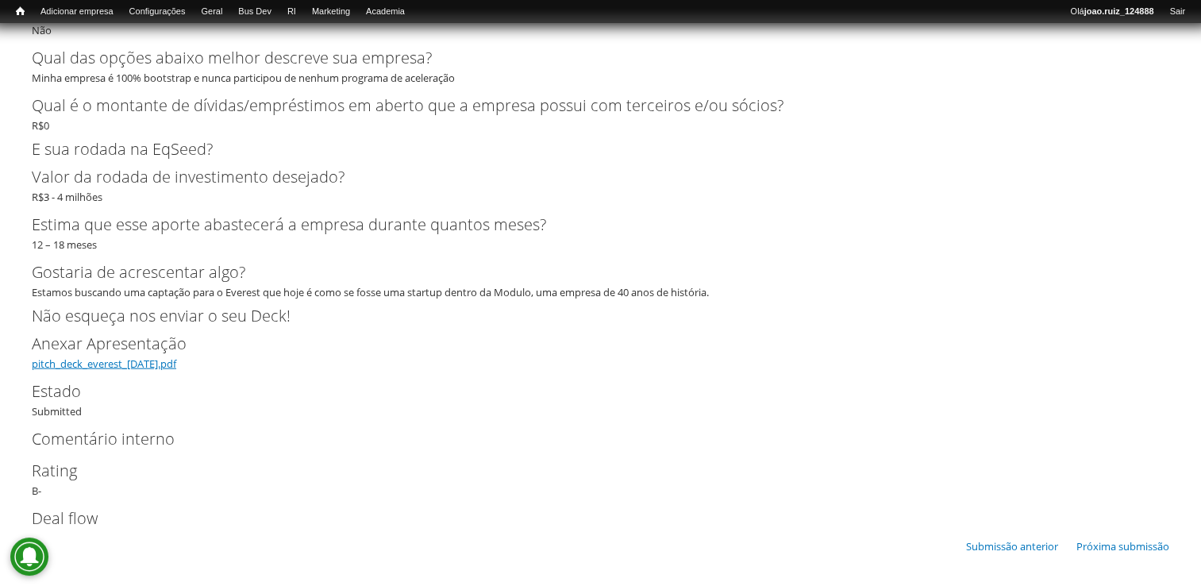
click at [77, 366] on link "pitch_deck_everest_19set2025.pdf" at bounding box center [104, 363] width 144 height 14
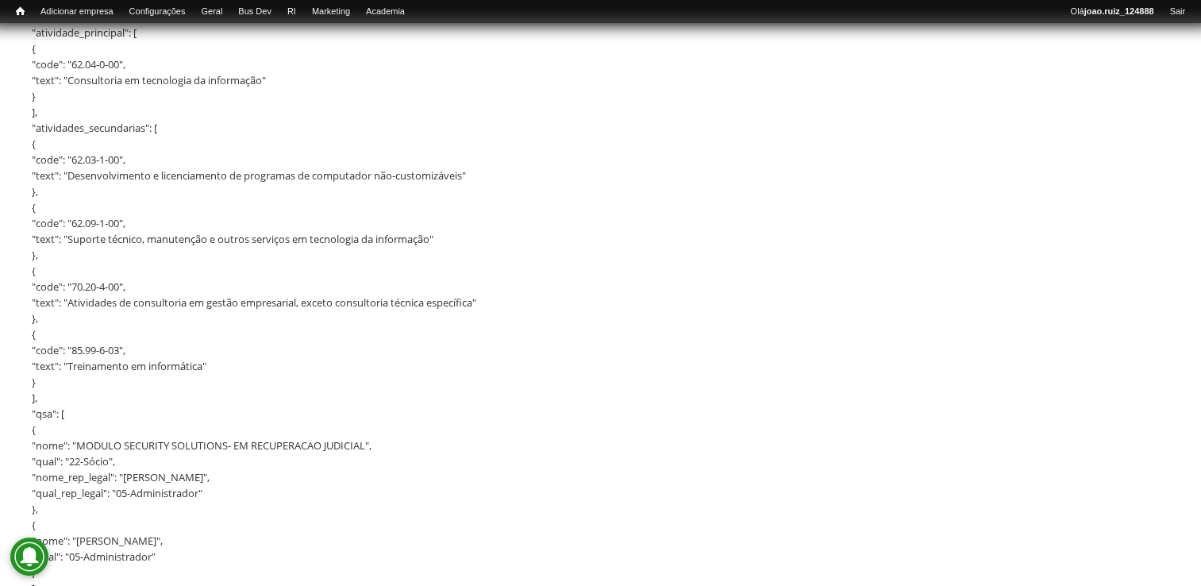
scroll to position [0, 0]
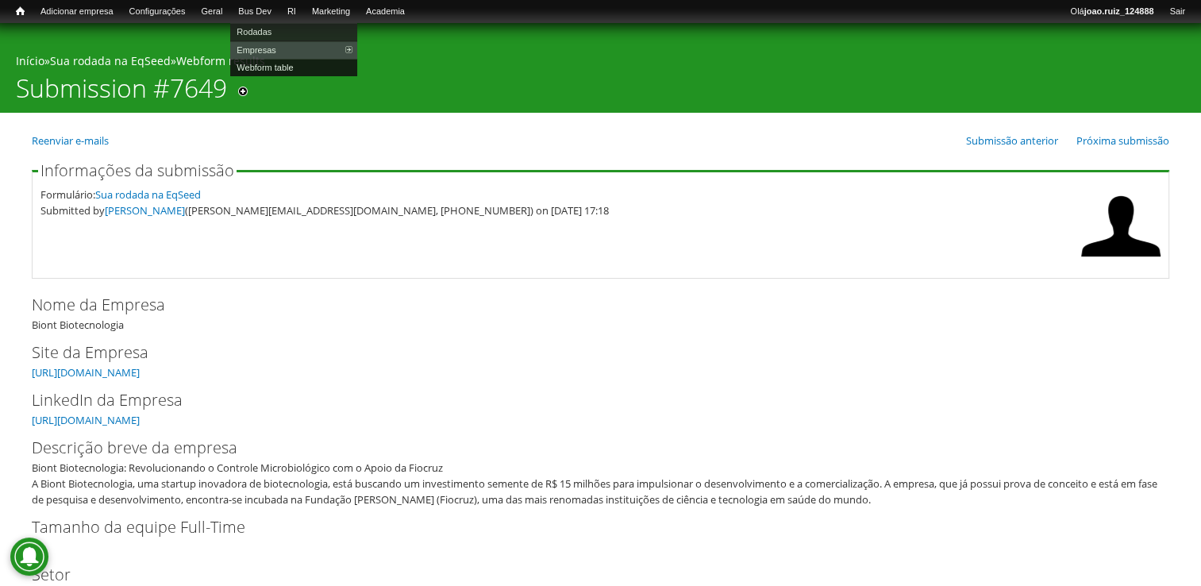
click at [294, 67] on link "Webform table" at bounding box center [293, 67] width 127 height 17
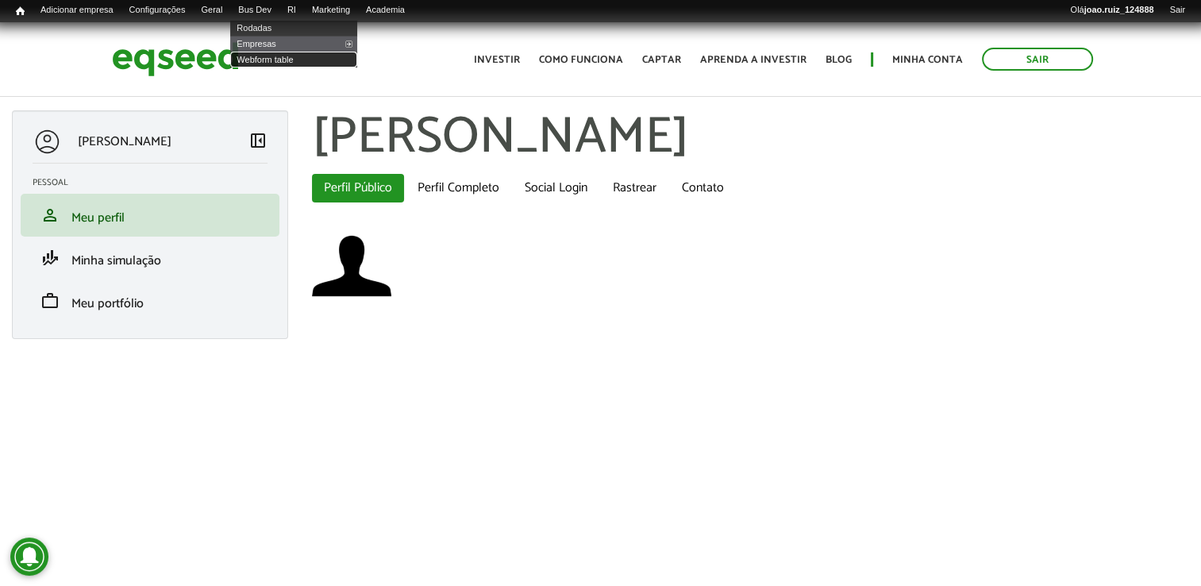
click at [279, 60] on link "Webform table" at bounding box center [293, 60] width 127 height 16
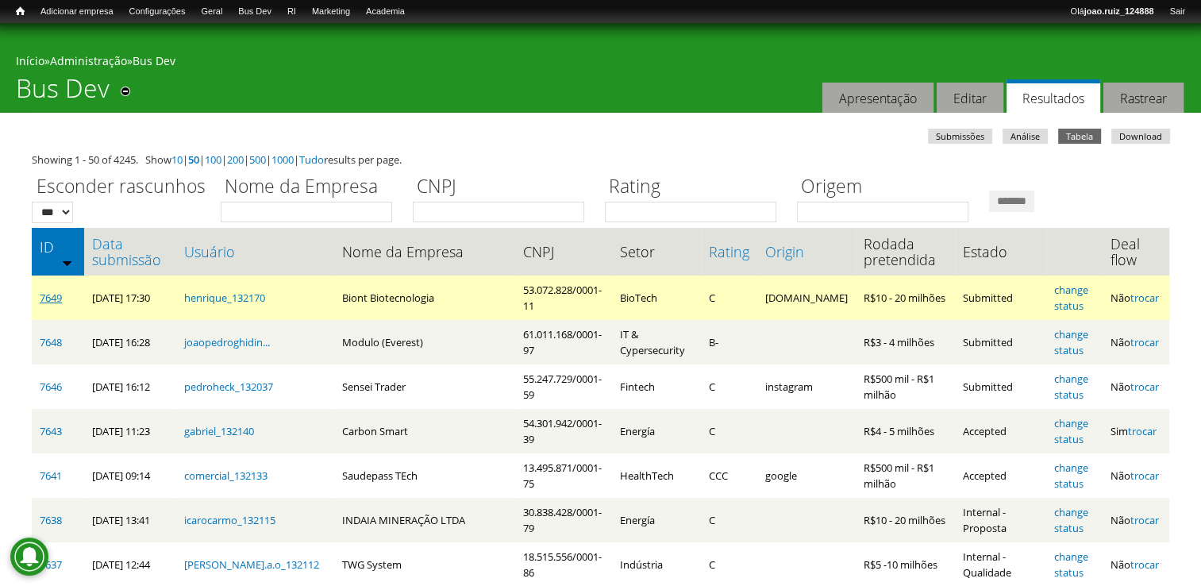
click at [49, 295] on link "7649" at bounding box center [51, 298] width 22 height 14
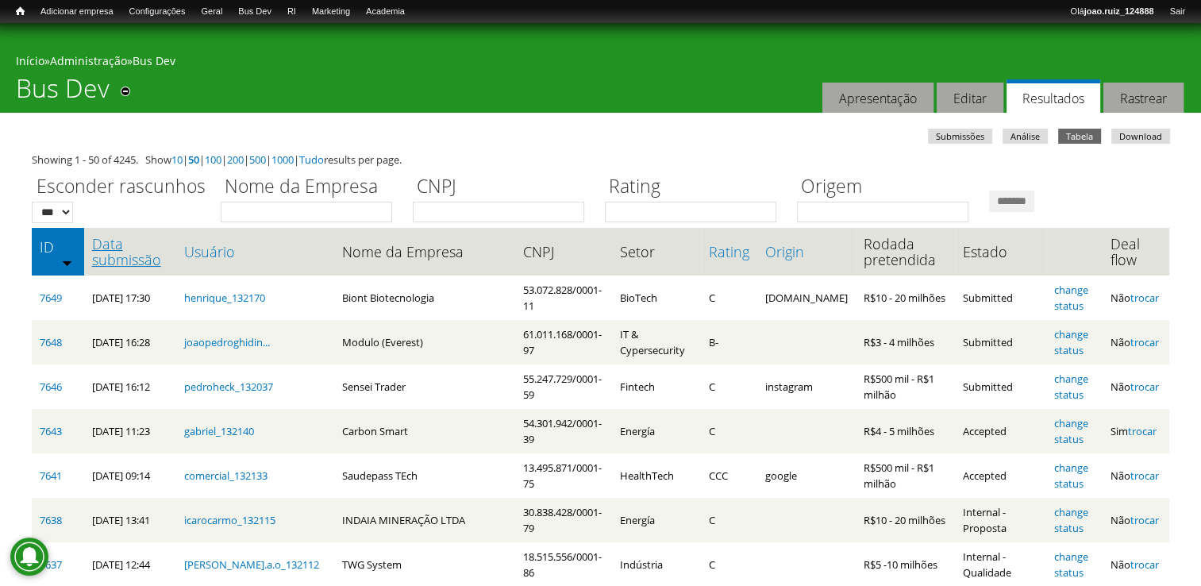
click at [124, 256] on link "Data submissão" at bounding box center [130, 252] width 76 height 32
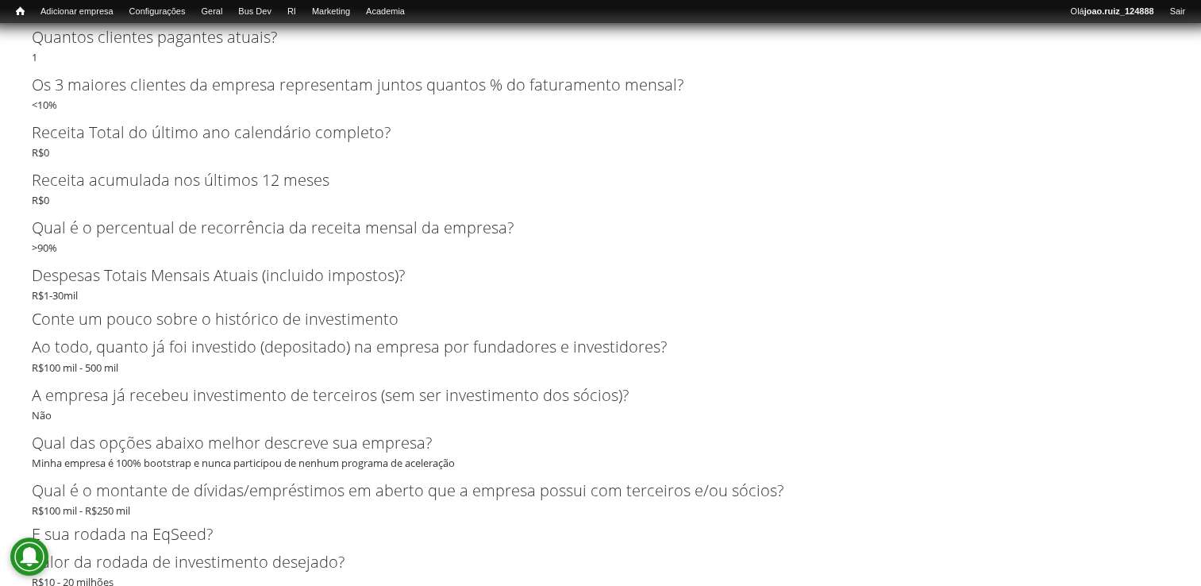
scroll to position [2937, 0]
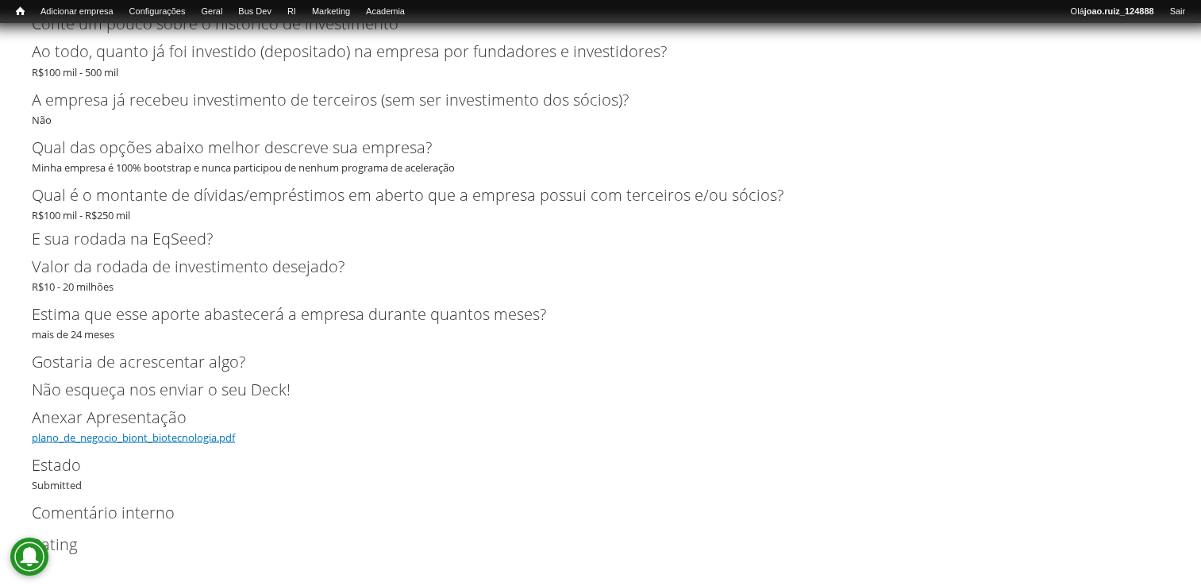
click at [137, 436] on link "plano_de_negocio_biont_biotecnologia.pdf" at bounding box center [133, 436] width 203 height 14
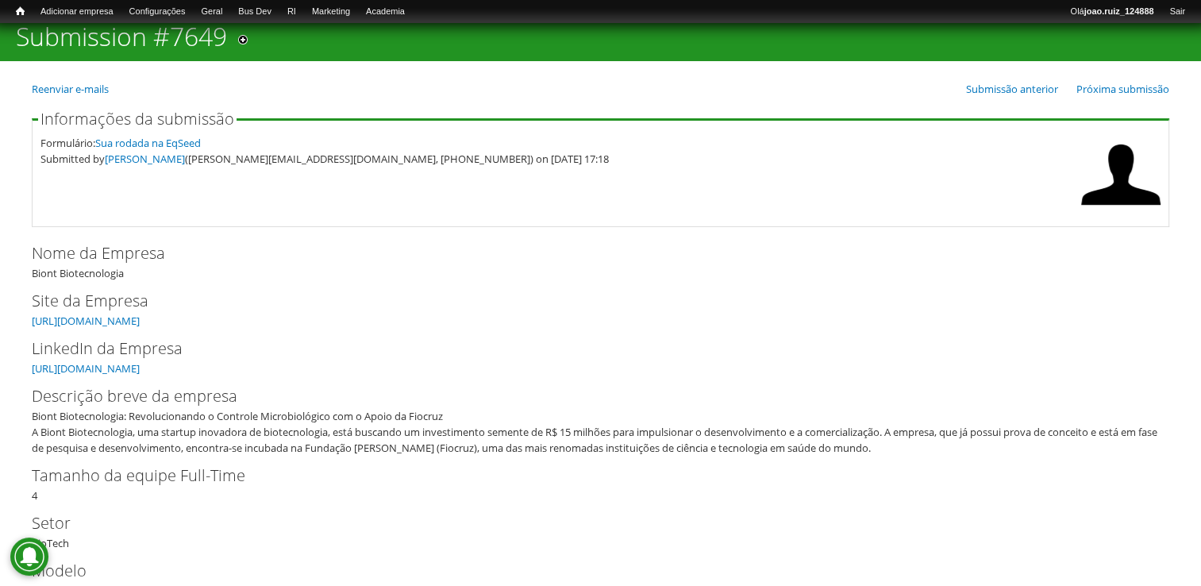
scroll to position [79, 0]
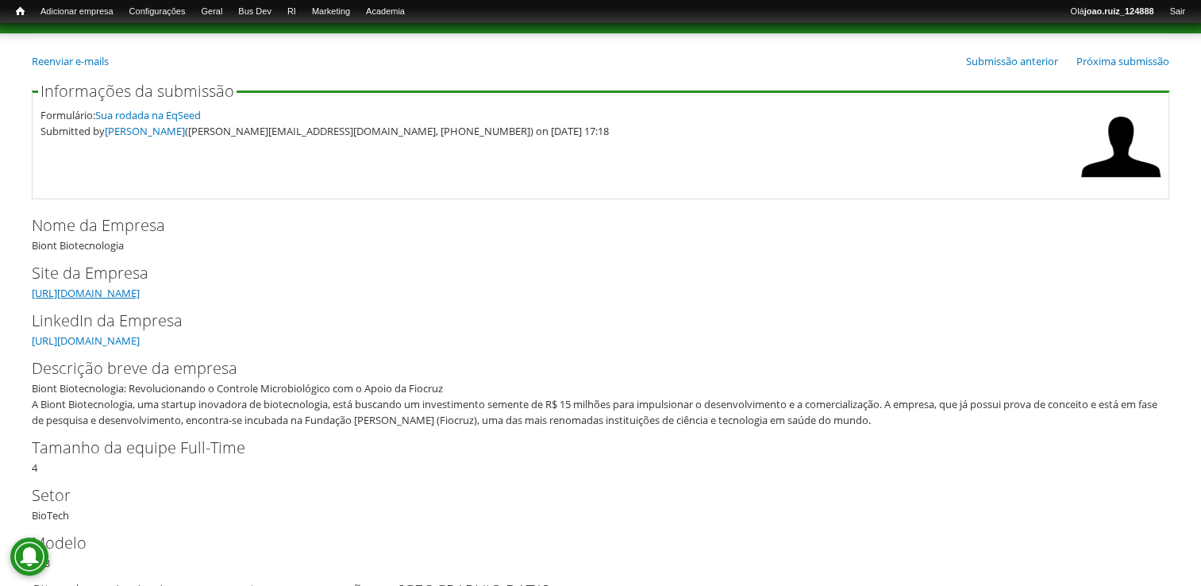
click at [108, 296] on link "https://www.biontcare.com" at bounding box center [86, 293] width 108 height 14
click at [140, 336] on link "https://www.linkedin.com/company/biontbiotecnologia/?viewAsMember=true" at bounding box center [86, 340] width 108 height 14
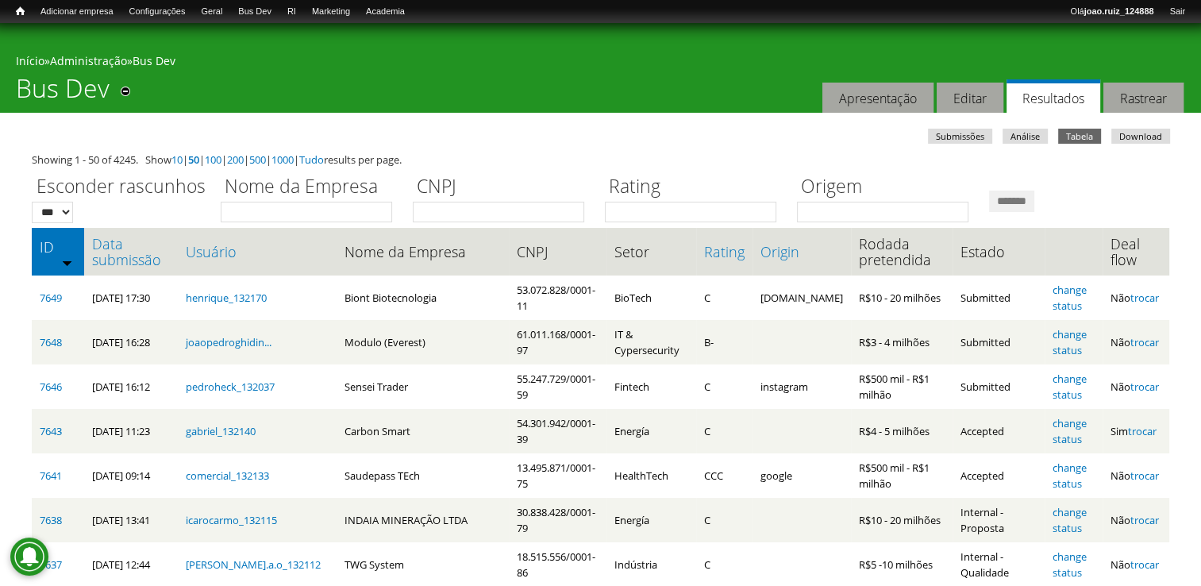
drag, startPoint x: 0, startPoint y: 123, endPoint x: 10, endPoint y: 129, distance: 11.0
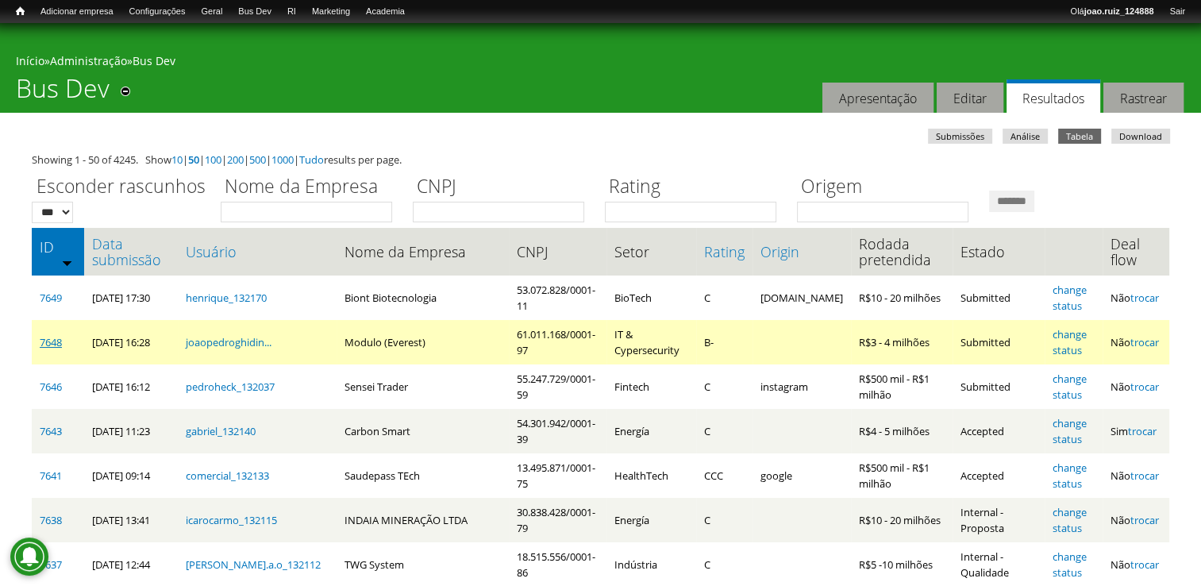
click at [57, 343] on link "7648" at bounding box center [51, 342] width 22 height 14
